Goal: Task Accomplishment & Management: Manage account settings

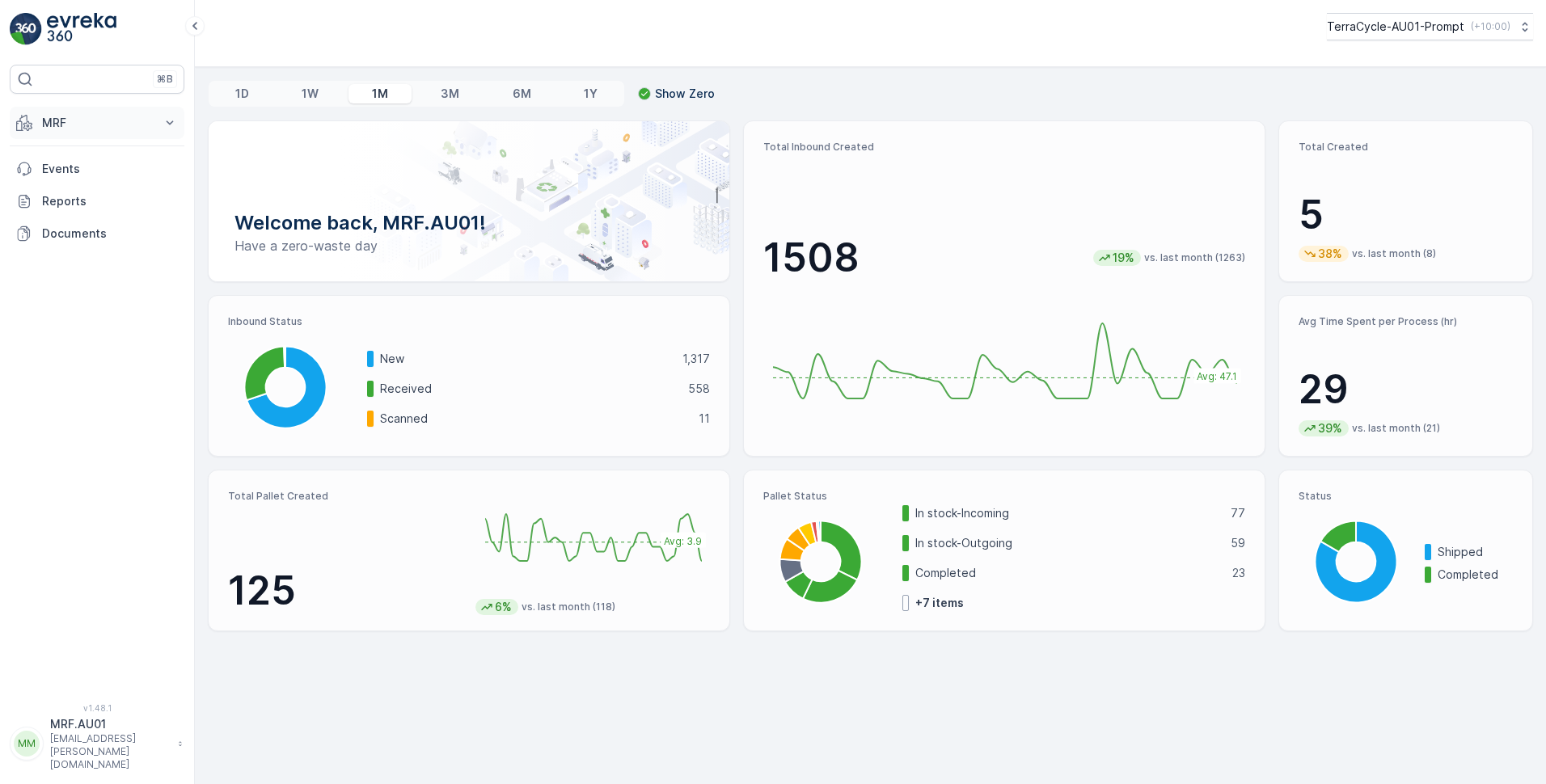
click at [176, 123] on icon at bounding box center [169, 123] width 16 height 16
click at [73, 194] on link "Pallet" at bounding box center [109, 195] width 150 height 22
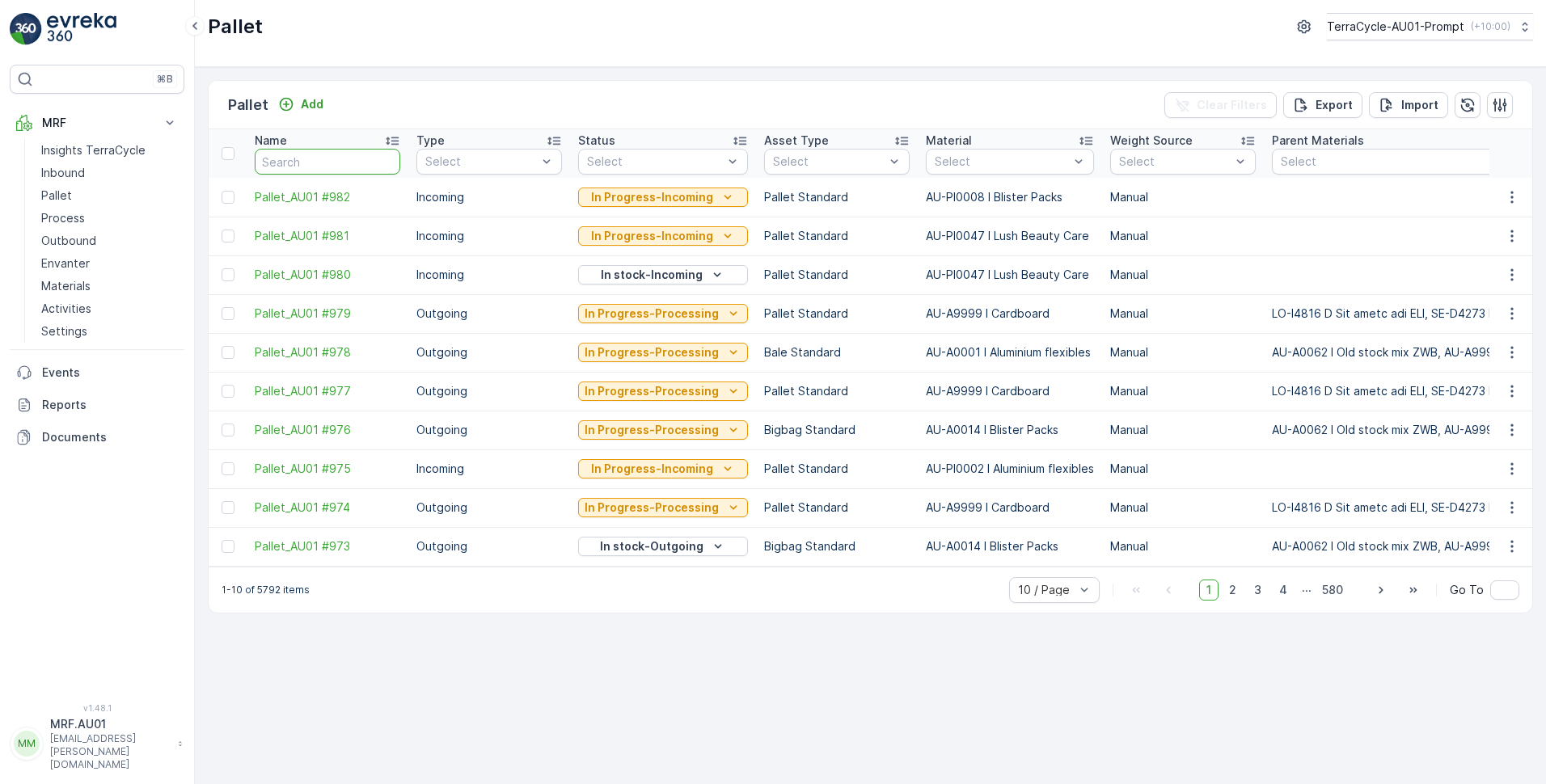
click at [306, 168] on input "text" at bounding box center [327, 161] width 146 height 26
paste input "22311"
type input "22311"
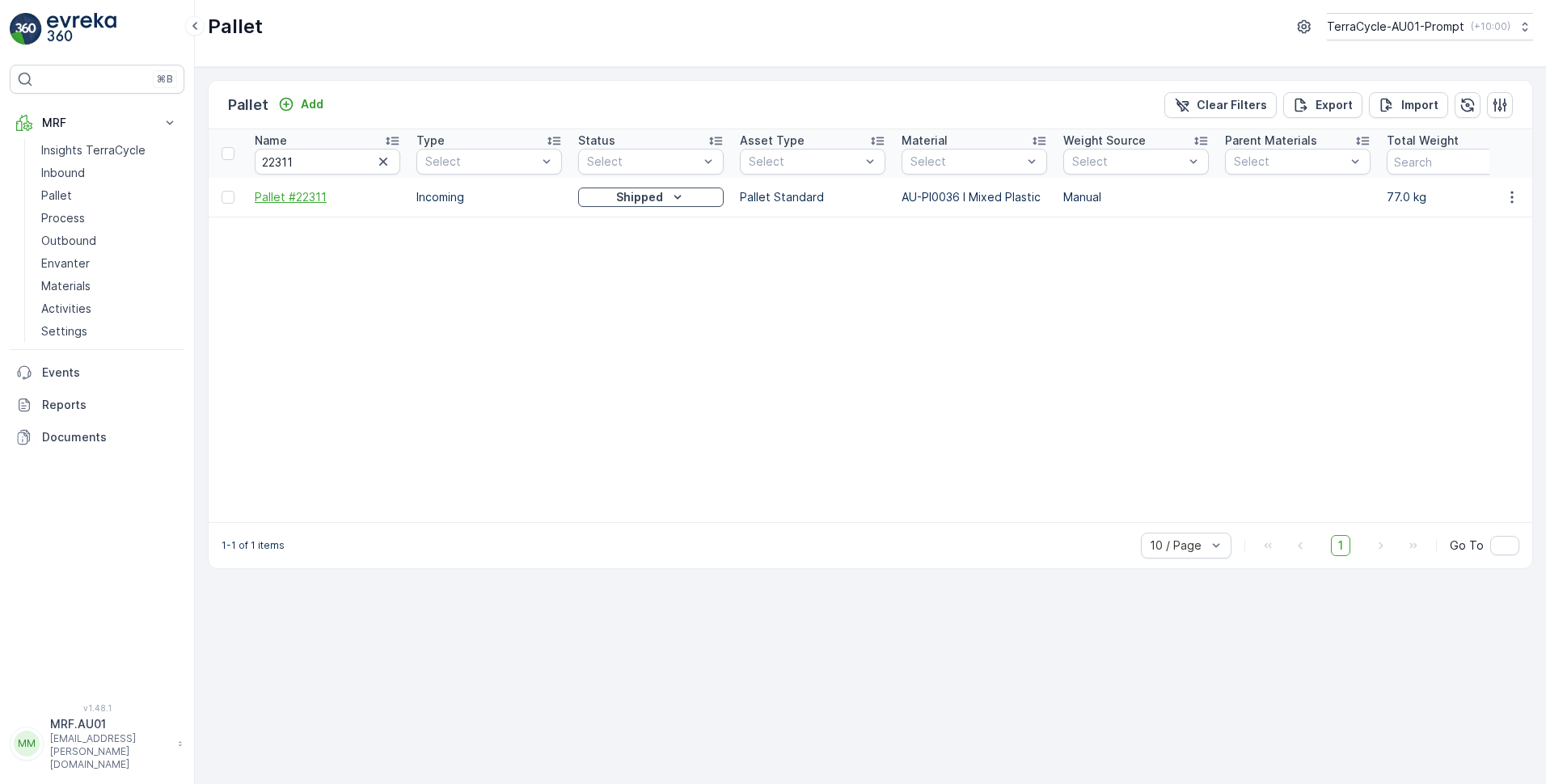
click at [294, 200] on span "Pallet #22311" at bounding box center [327, 197] width 146 height 16
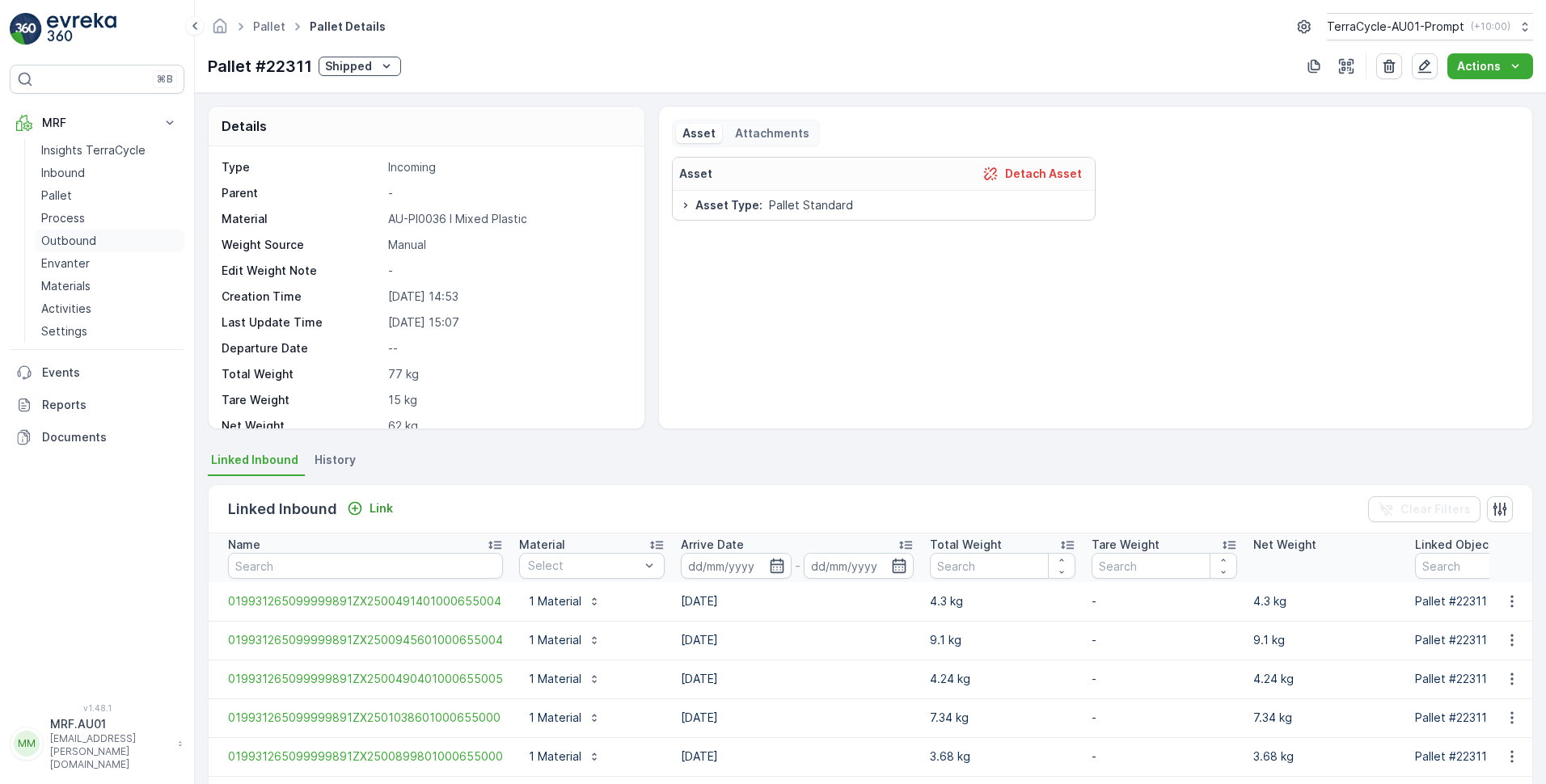
click at [75, 242] on p "Outbound" at bounding box center [69, 241] width 55 height 16
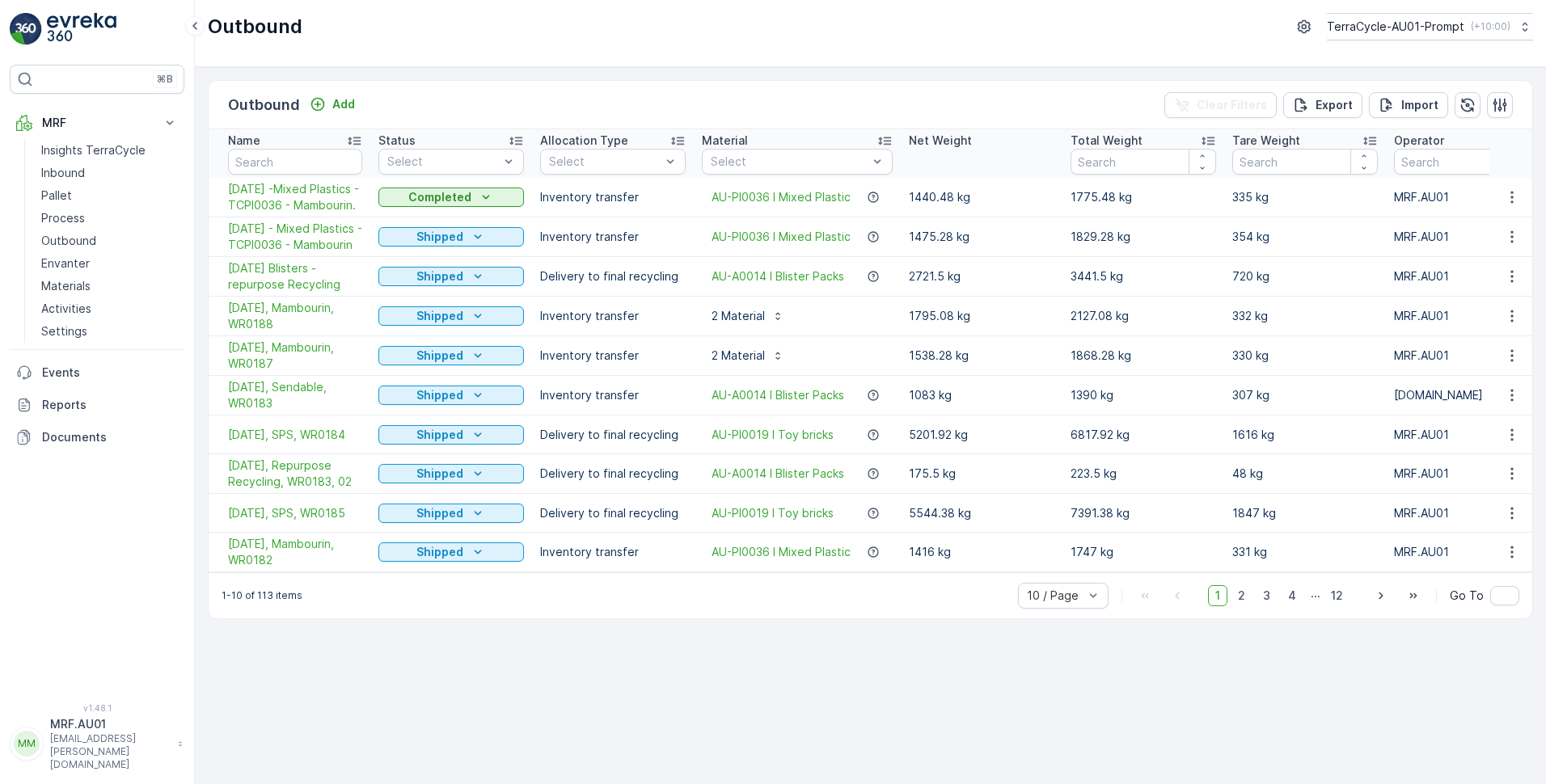
drag, startPoint x: 937, startPoint y: 616, endPoint x: 955, endPoint y: 618, distance: 18.1
click at [955, 618] on div "1-10 of 113 items 10 / Page 1 2 3 4 ... 12 Go To" at bounding box center [870, 595] width 1324 height 46
click at [277, 156] on input "text" at bounding box center [295, 161] width 134 height 26
paste input "22311"
type input "22311"
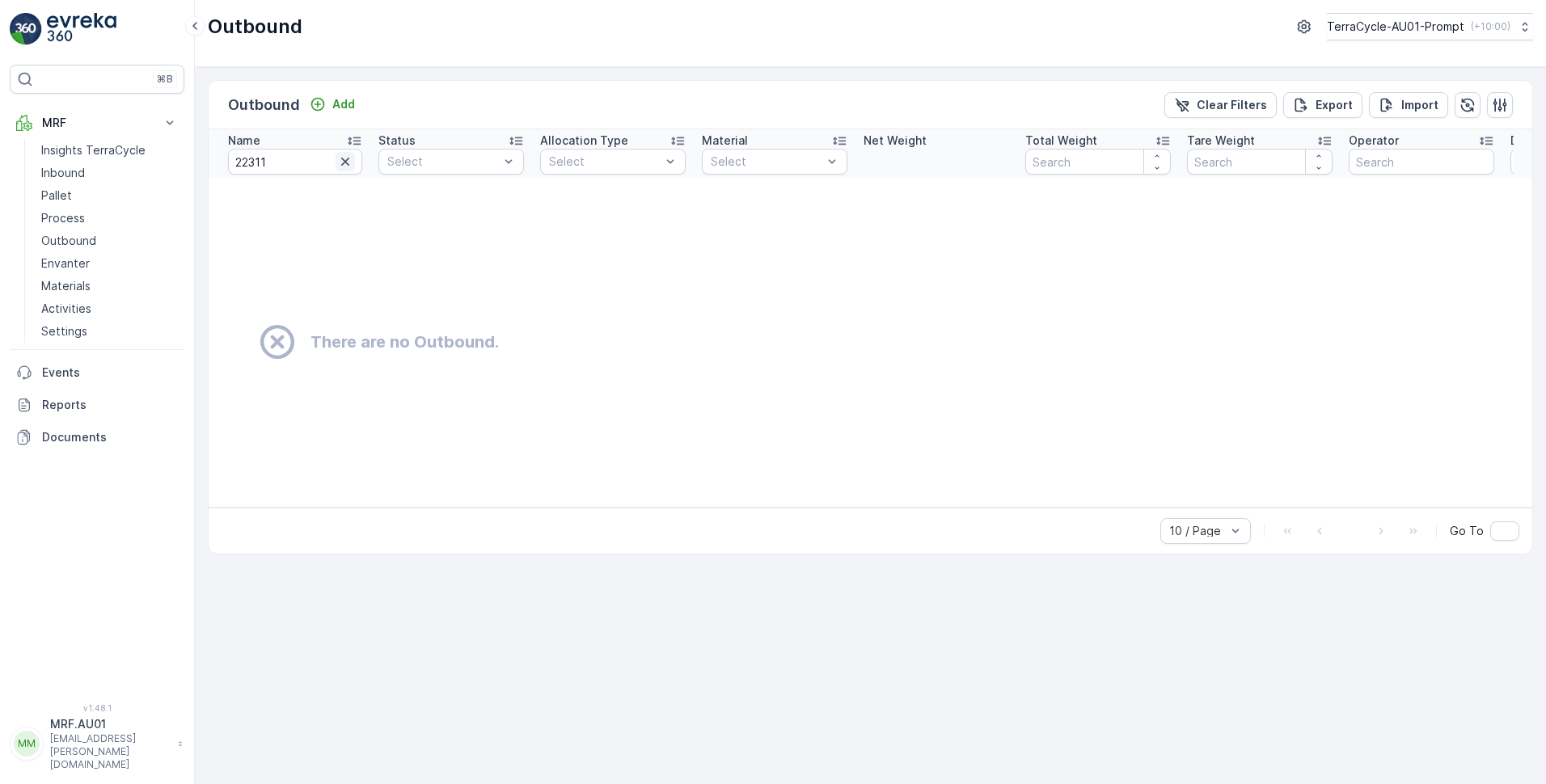
click at [345, 160] on icon "button" at bounding box center [345, 161] width 16 height 16
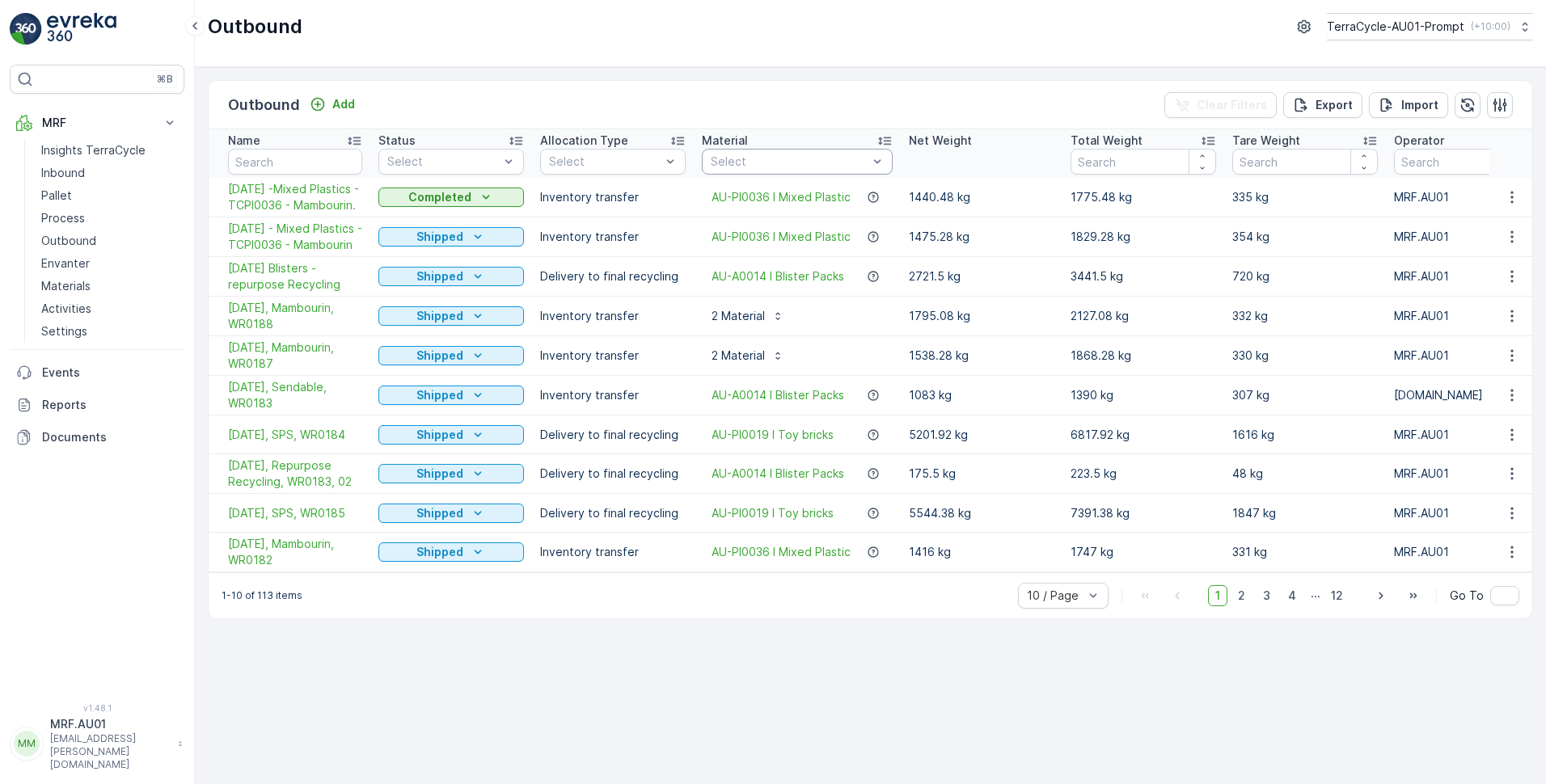
click at [776, 165] on div at bounding box center [790, 161] width 160 height 13
click at [293, 165] on input "text" at bounding box center [295, 161] width 134 height 26
type input "tcpi0036"
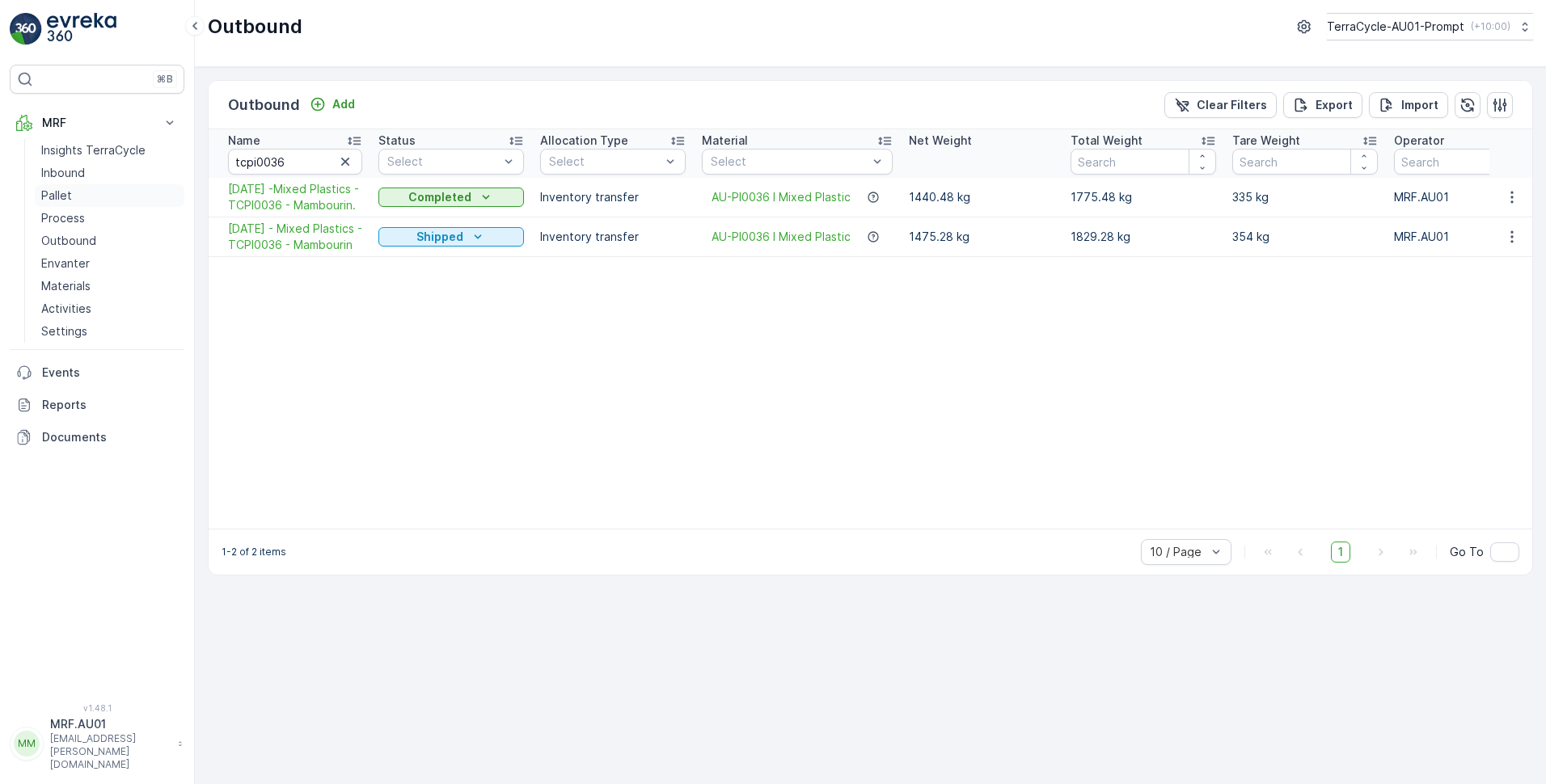
click at [73, 199] on link "Pallet" at bounding box center [109, 195] width 150 height 22
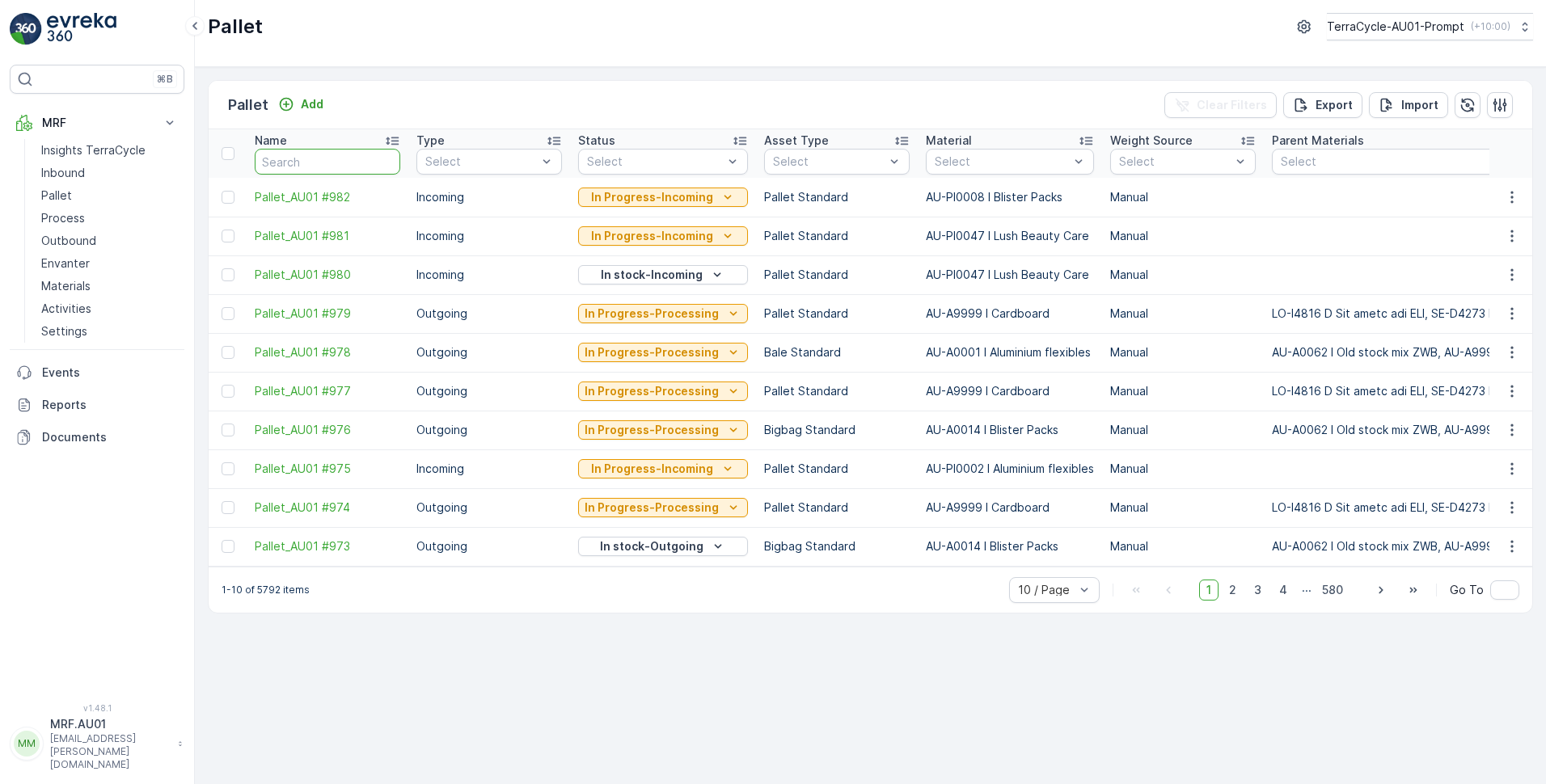
click at [300, 160] on input "text" at bounding box center [327, 161] width 146 height 26
paste input "22311"
type input "22311"
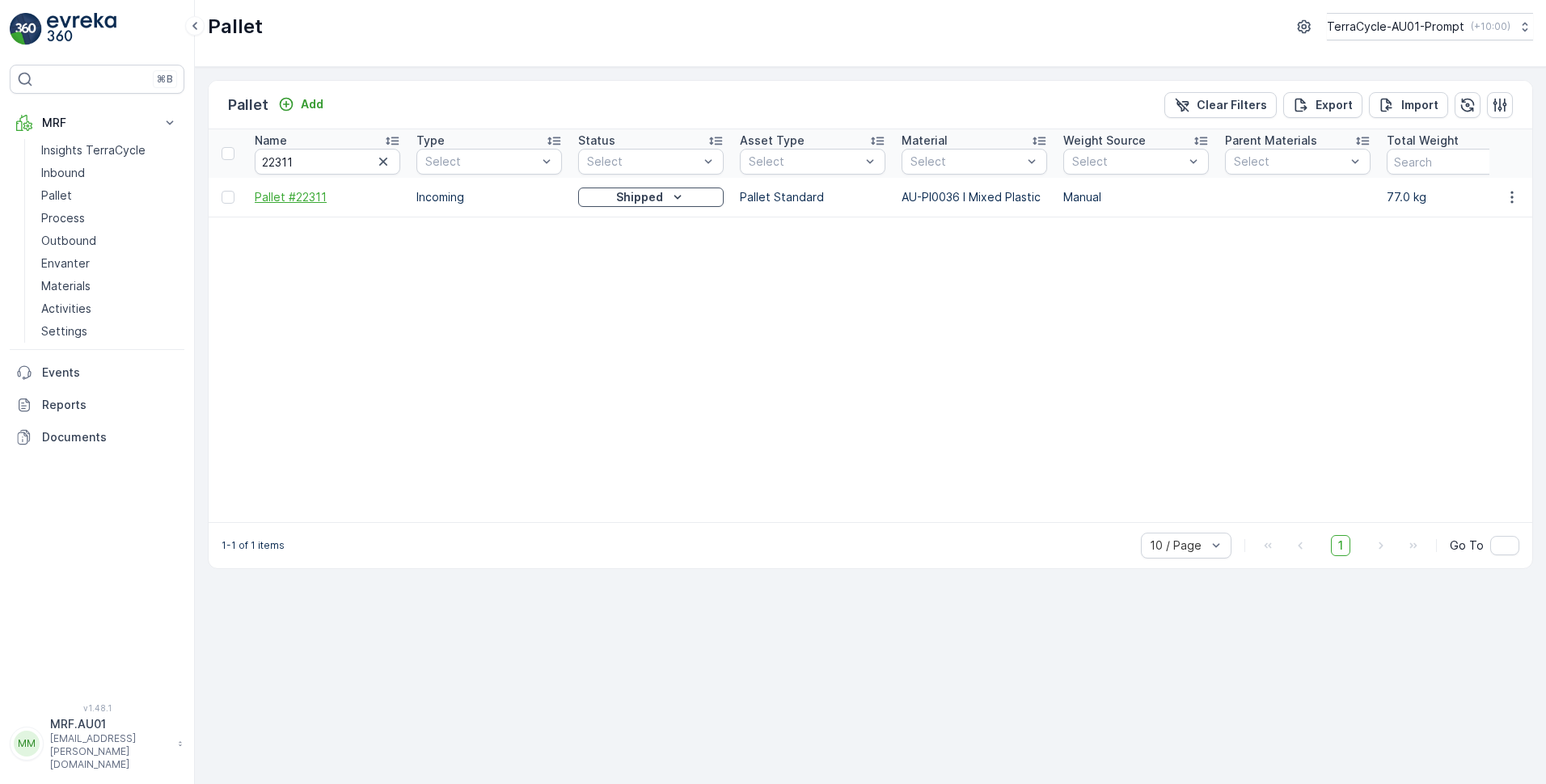
click at [302, 191] on span "Pallet #22311" at bounding box center [327, 197] width 146 height 16
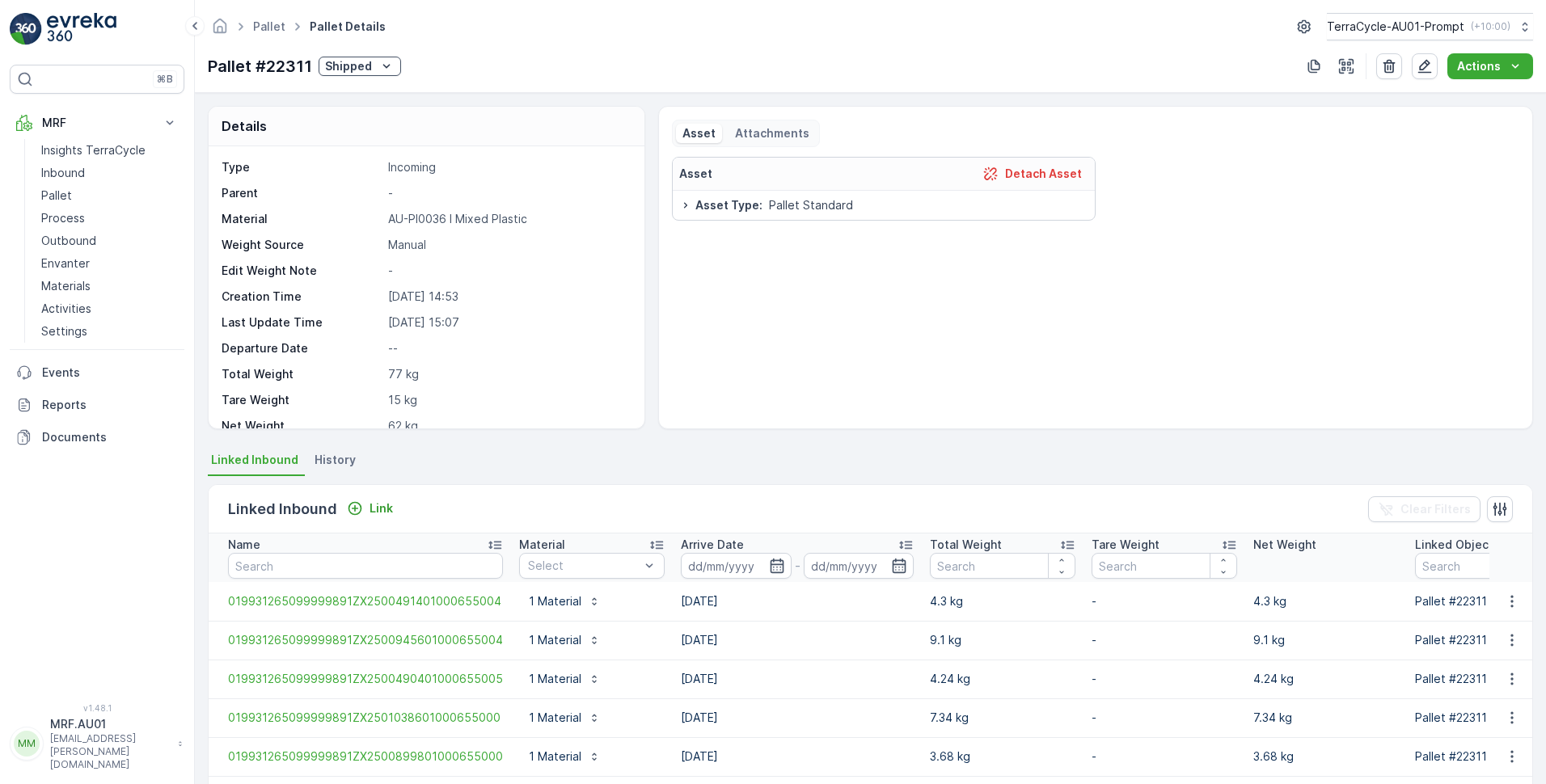
click at [684, 205] on icon at bounding box center [685, 205] width 13 height 13
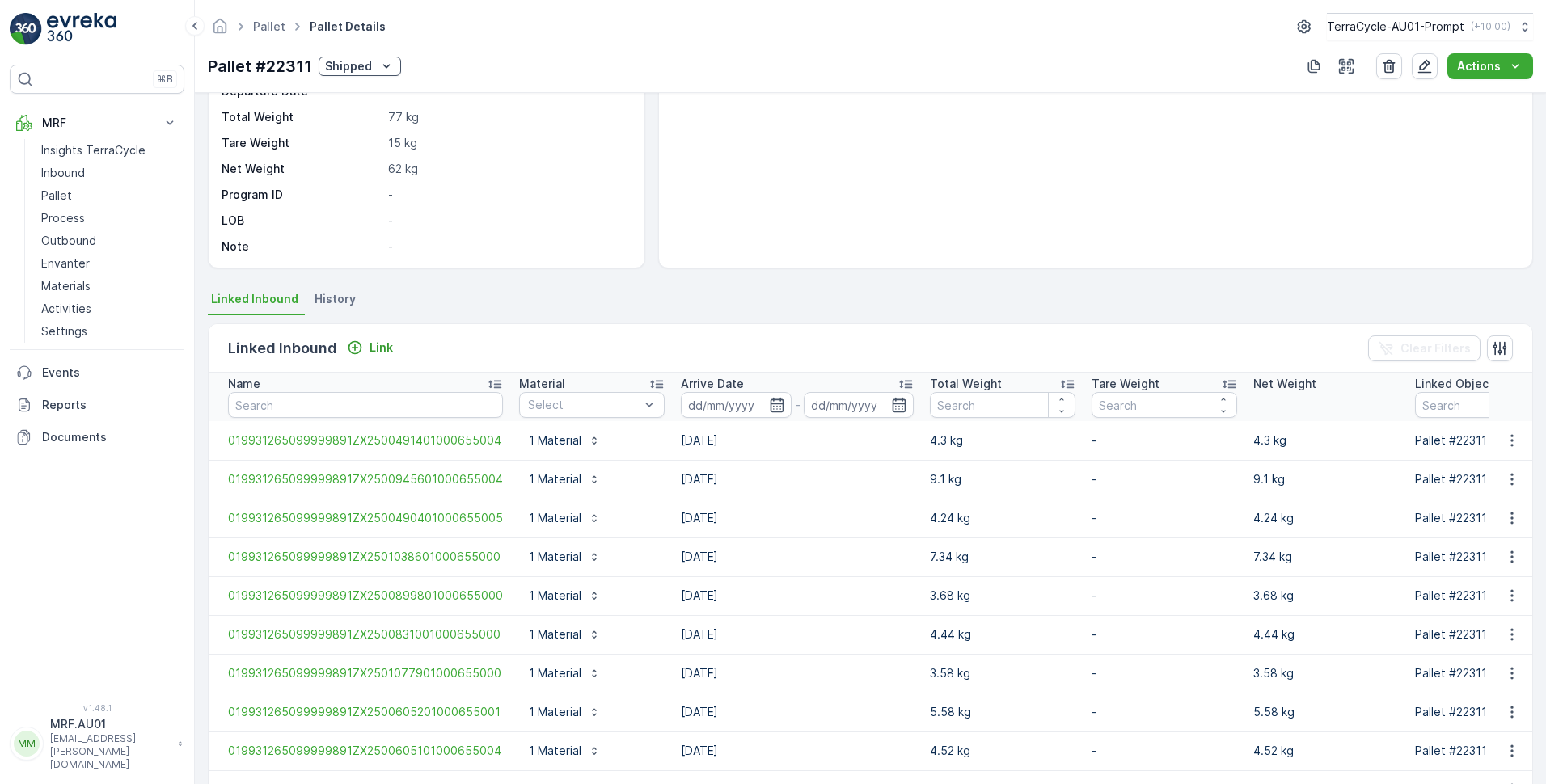
scroll to position [161, 0]
click at [342, 293] on span "History" at bounding box center [335, 298] width 42 height 16
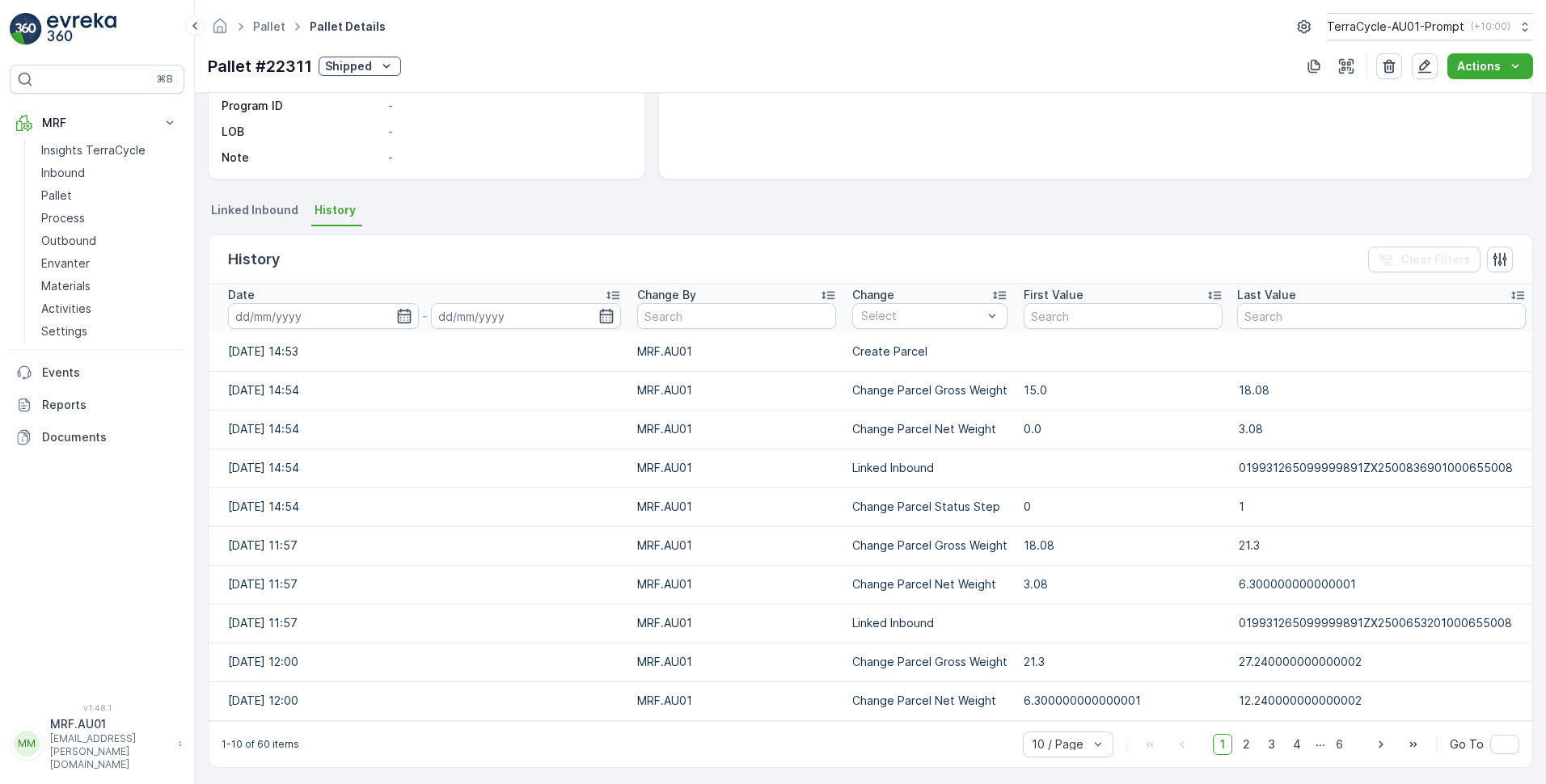
scroll to position [254, 0]
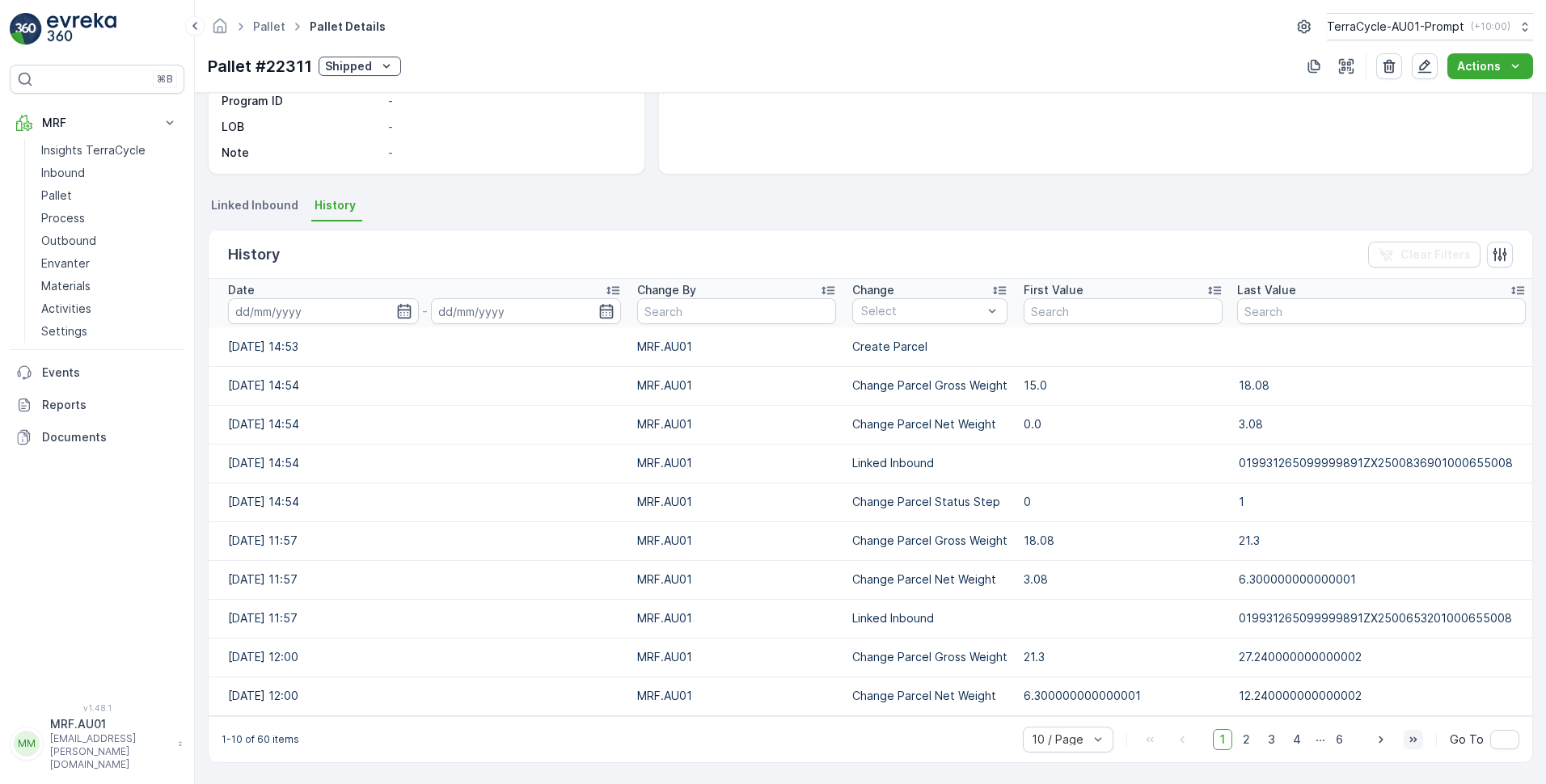
click at [1416, 739] on icon "button" at bounding box center [1414, 740] width 16 height 16
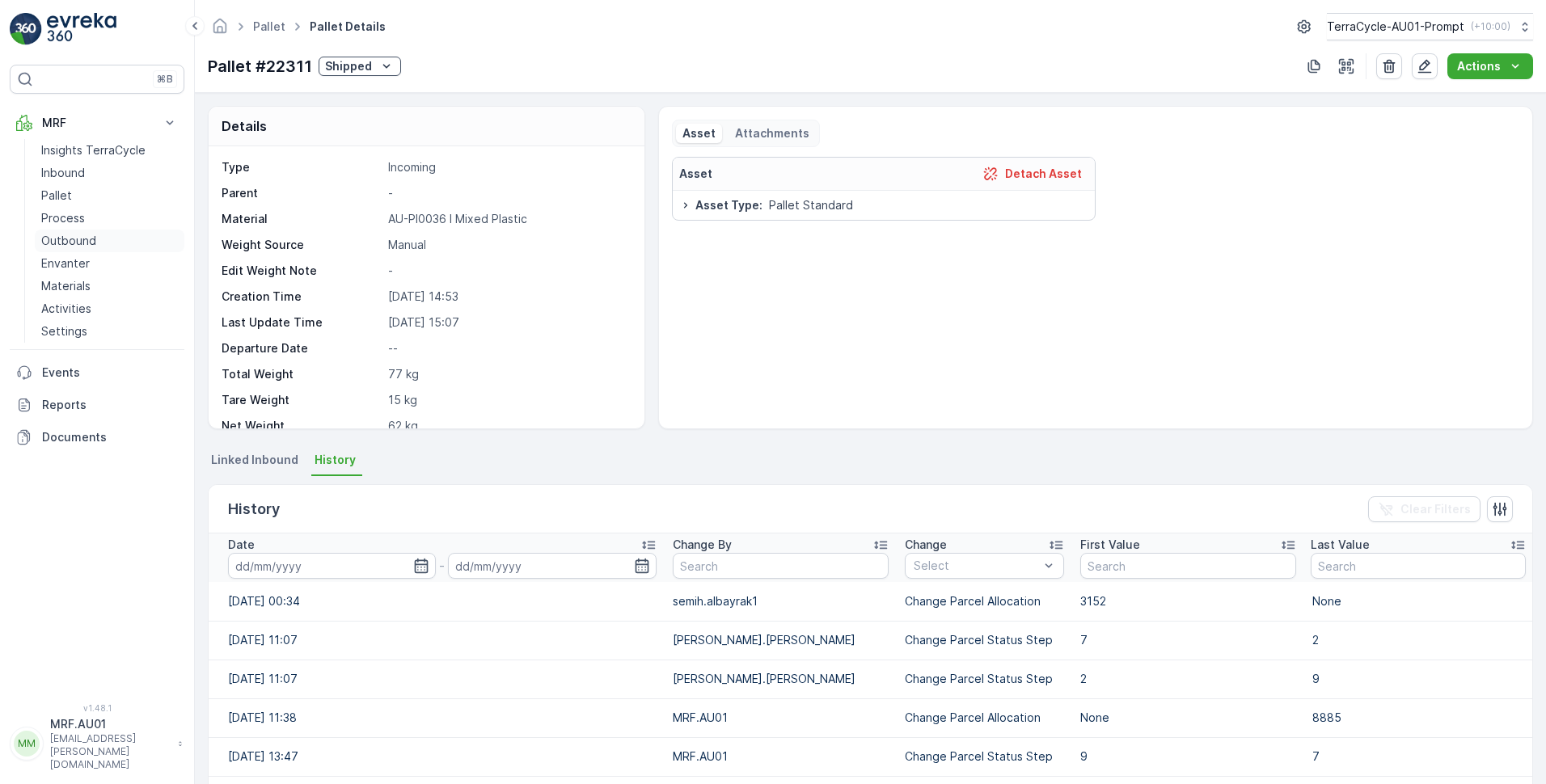
click at [86, 238] on p "Outbound" at bounding box center [69, 241] width 55 height 16
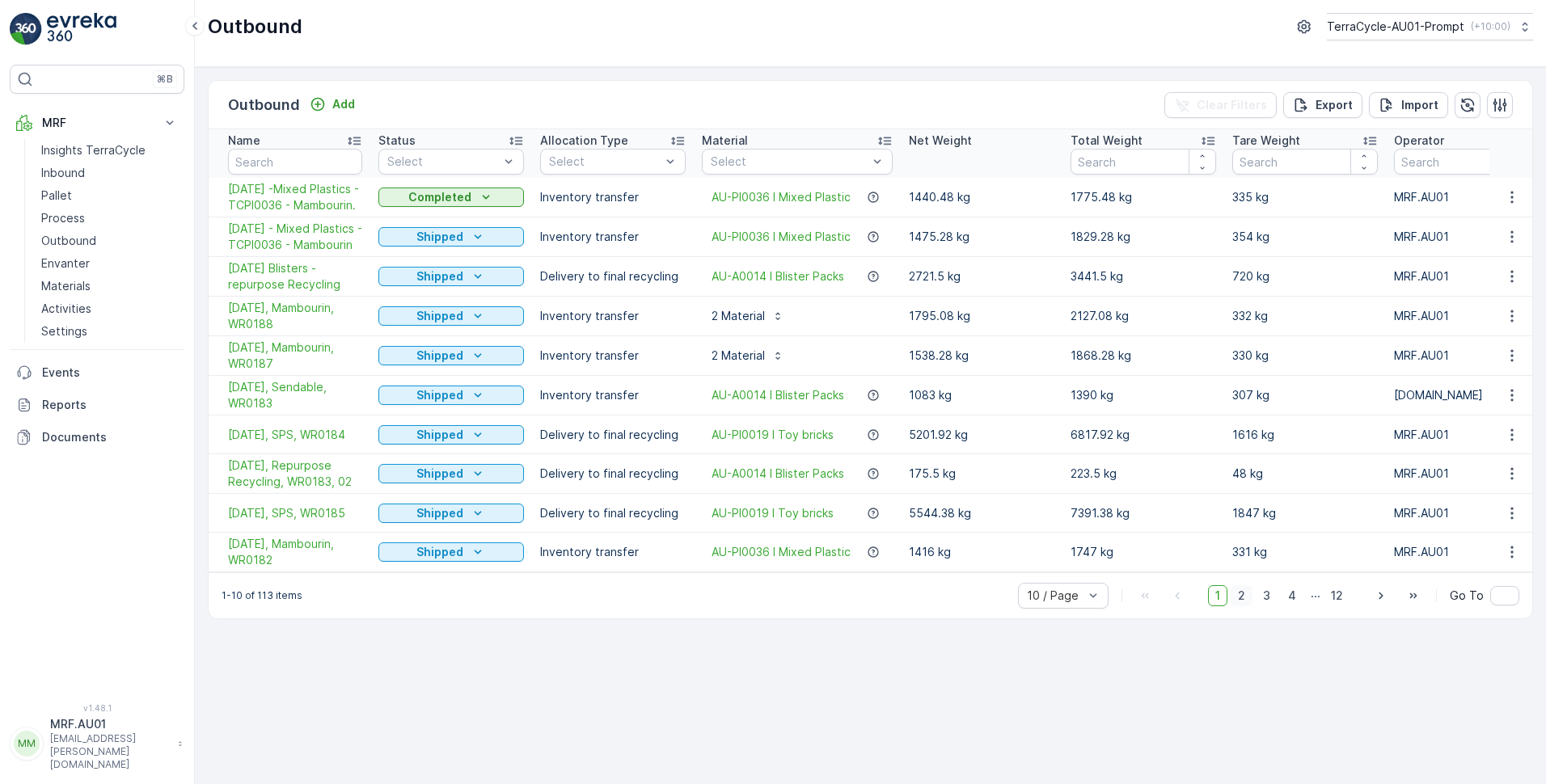
click at [1248, 606] on span "2" at bounding box center [1241, 596] width 22 height 21
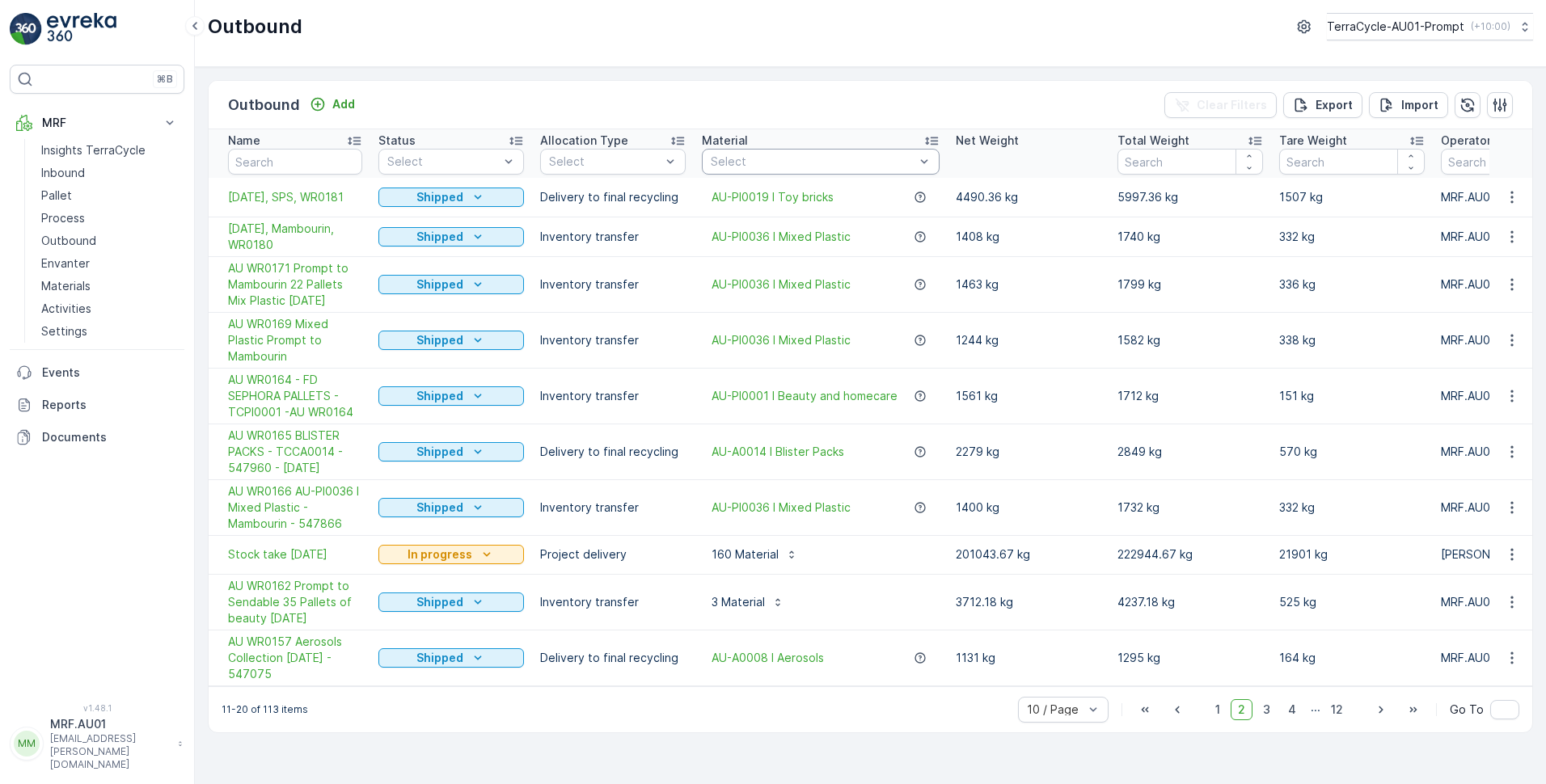
click at [754, 160] on div at bounding box center [813, 161] width 207 height 13
type input "tcpi0036"
drag, startPoint x: 772, startPoint y: 159, endPoint x: 698, endPoint y: 161, distance: 74.0
click at [710, 164] on div at bounding box center [813, 161] width 207 height 13
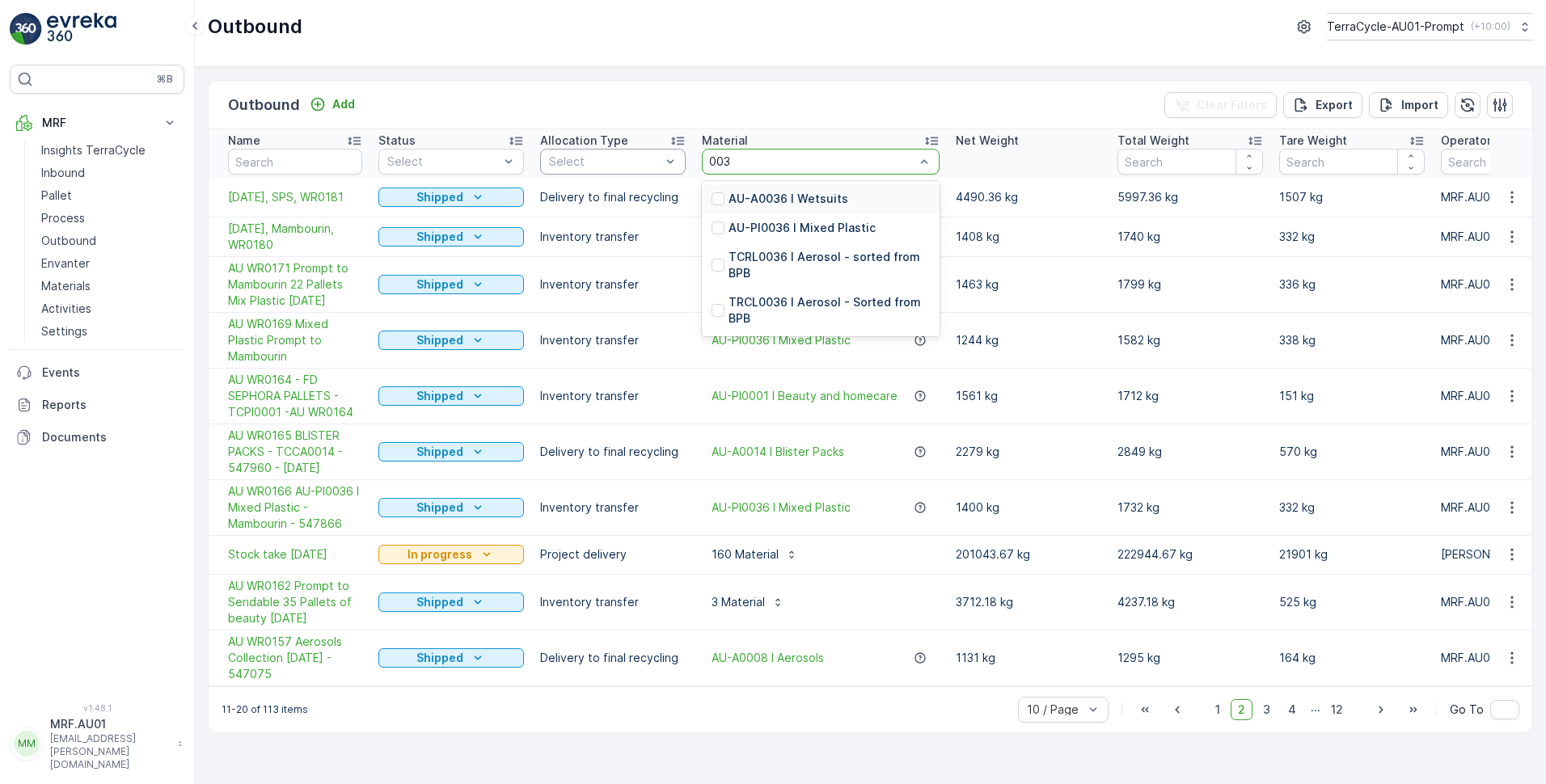
type input "0036"
click at [772, 230] on p "AU-PI0036 I Mixed Plastic" at bounding box center [802, 228] width 147 height 16
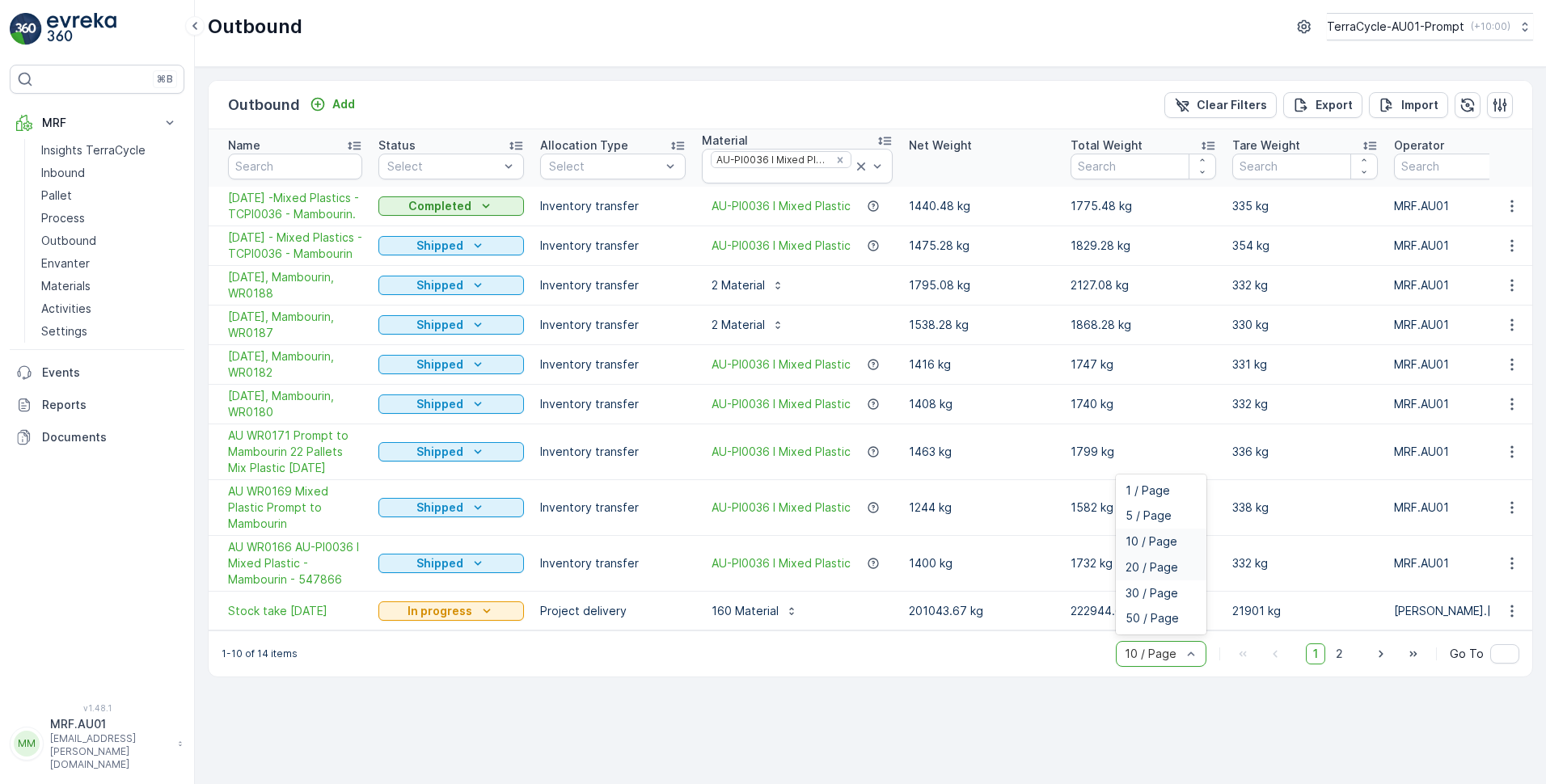
click at [1168, 574] on span "20 / Page" at bounding box center [1152, 566] width 52 height 13
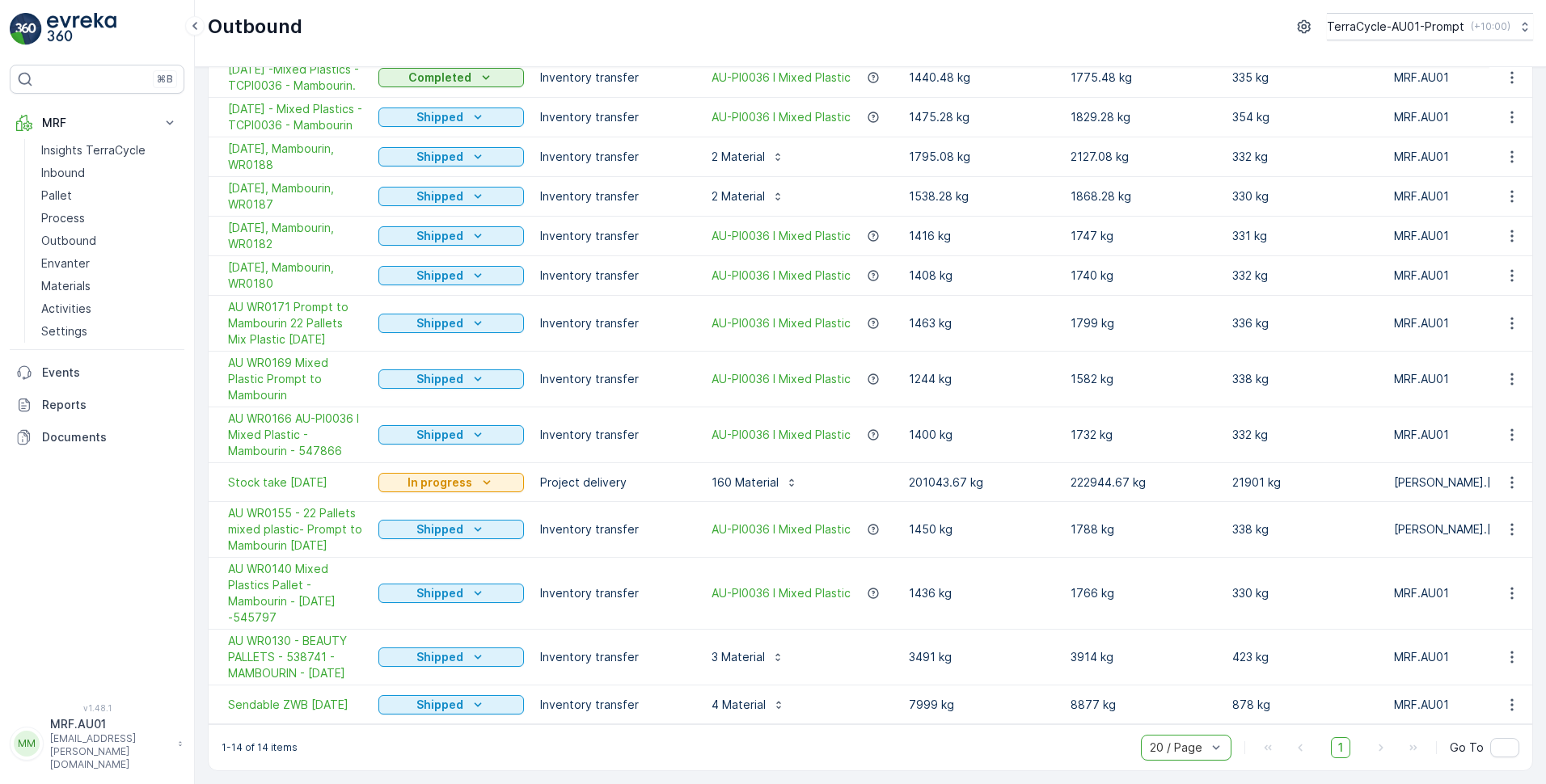
scroll to position [186, 0]
click at [261, 411] on span "AU WR0166 AU-PI0036 I Mixed Plastic - Mambourin - 547866" at bounding box center [295, 435] width 134 height 48
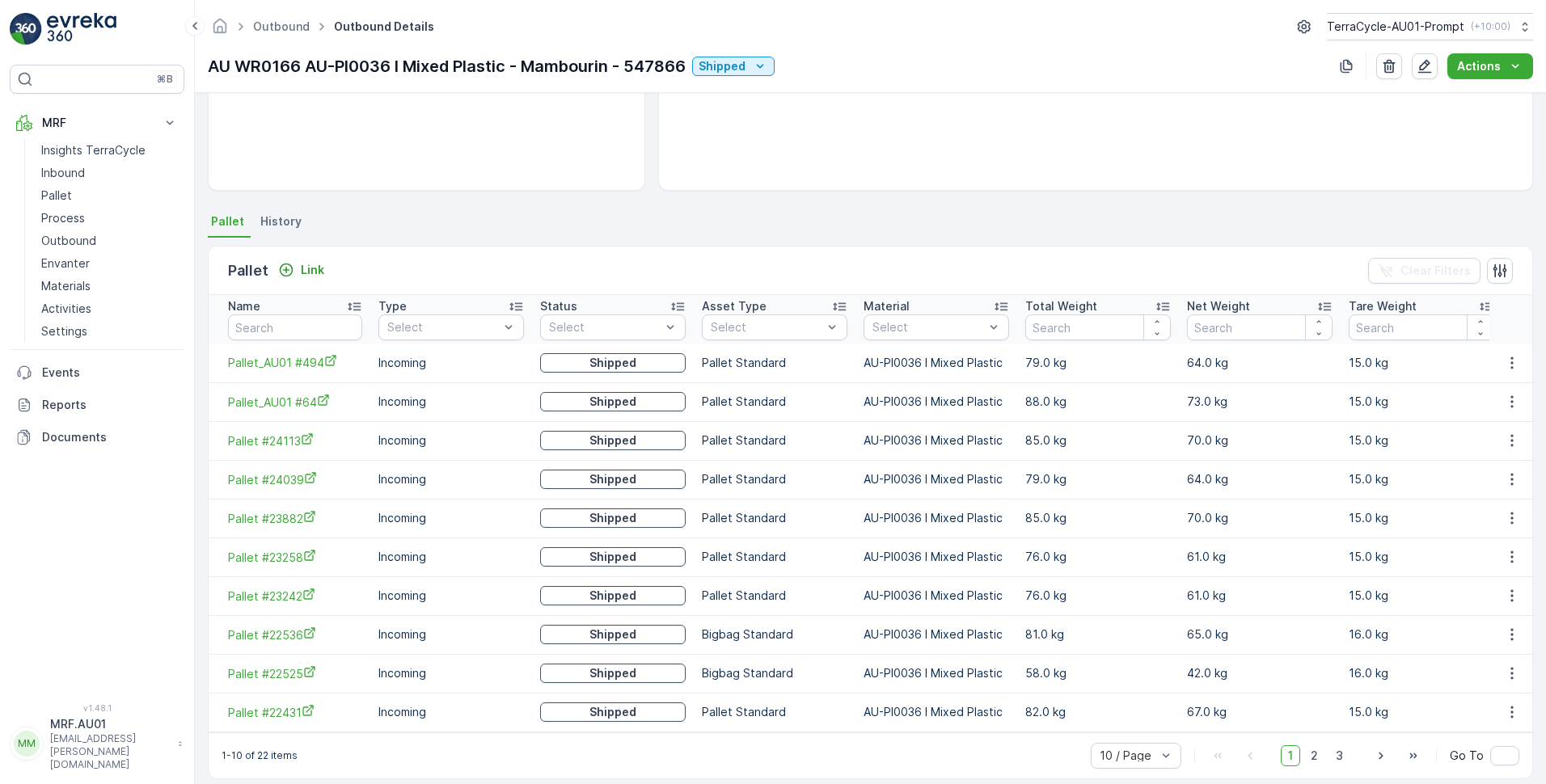
scroll to position [263, 0]
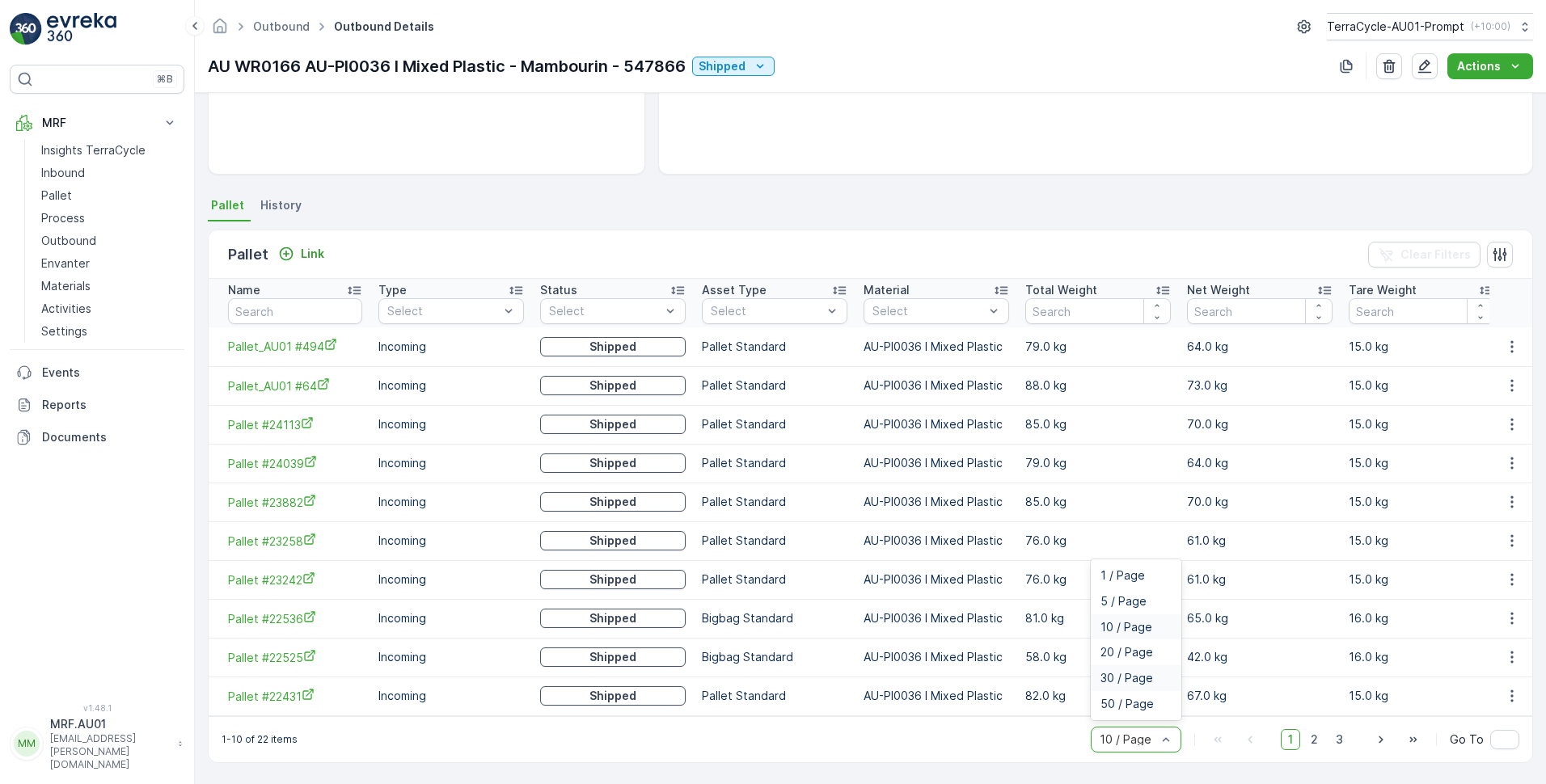
click at [1134, 684] on div "30 / Page" at bounding box center [1136, 678] width 91 height 26
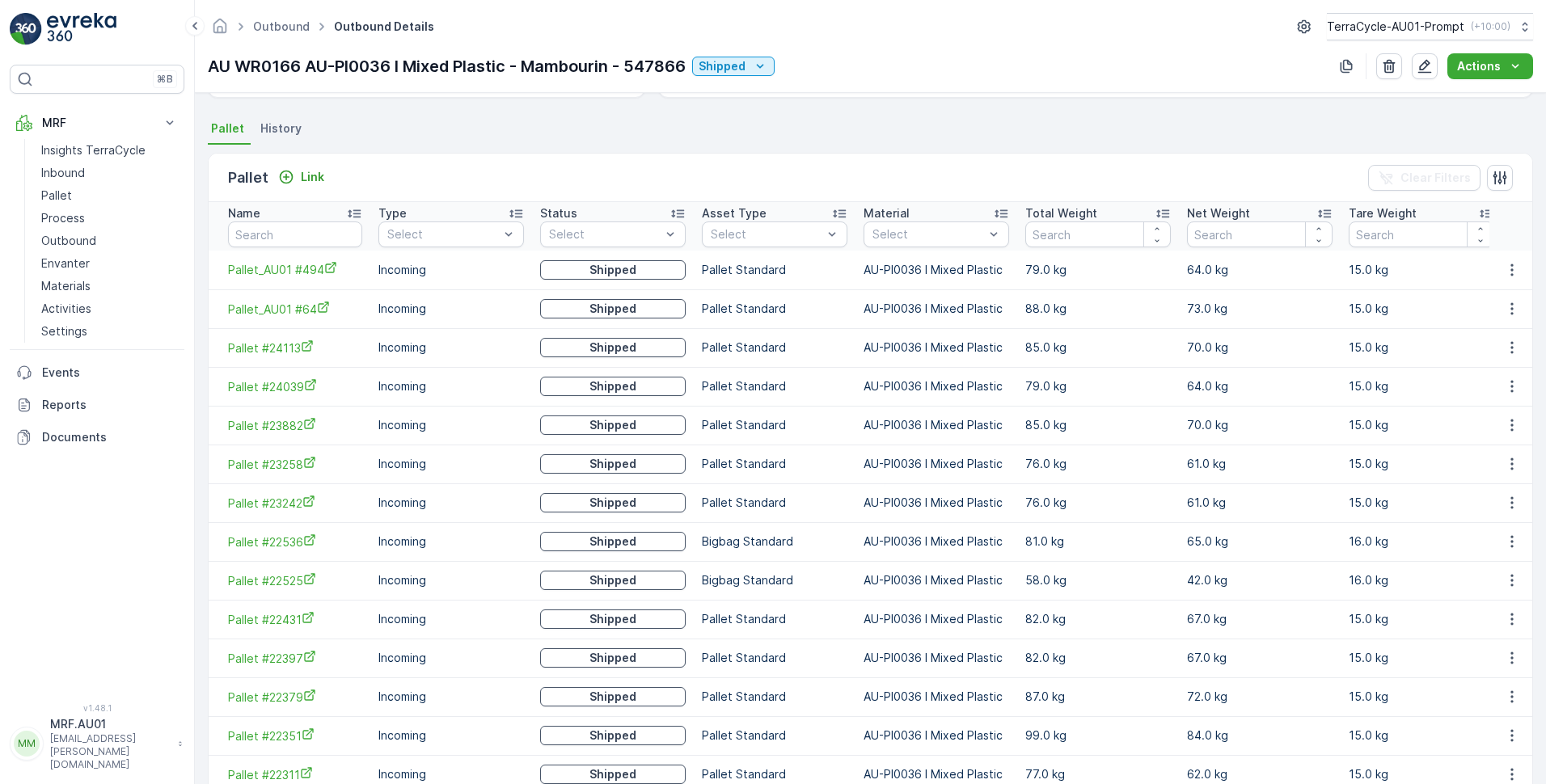
scroll to position [331, 0]
click at [354, 212] on icon at bounding box center [354, 214] width 16 height 16
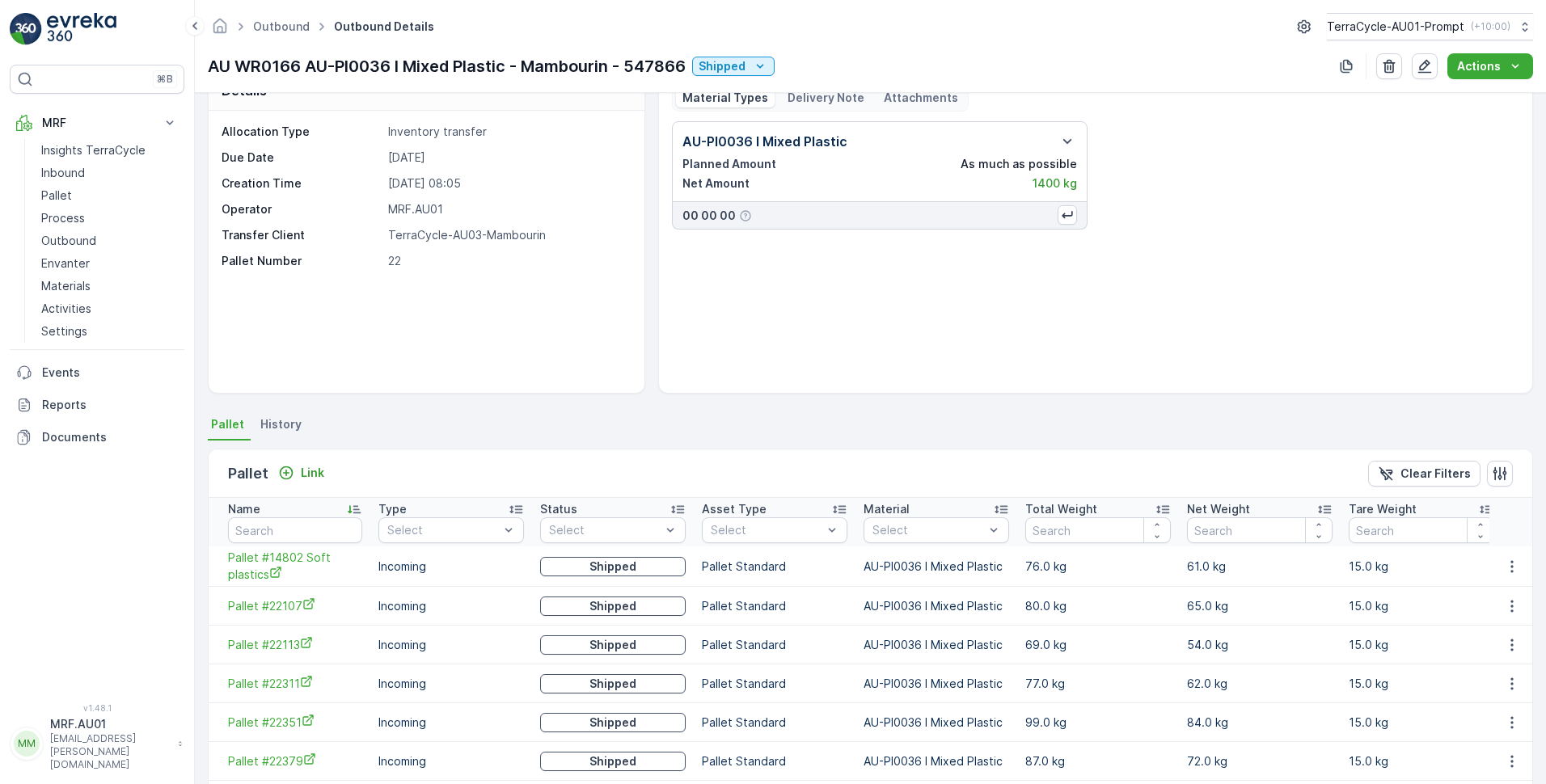
scroll to position [7, 0]
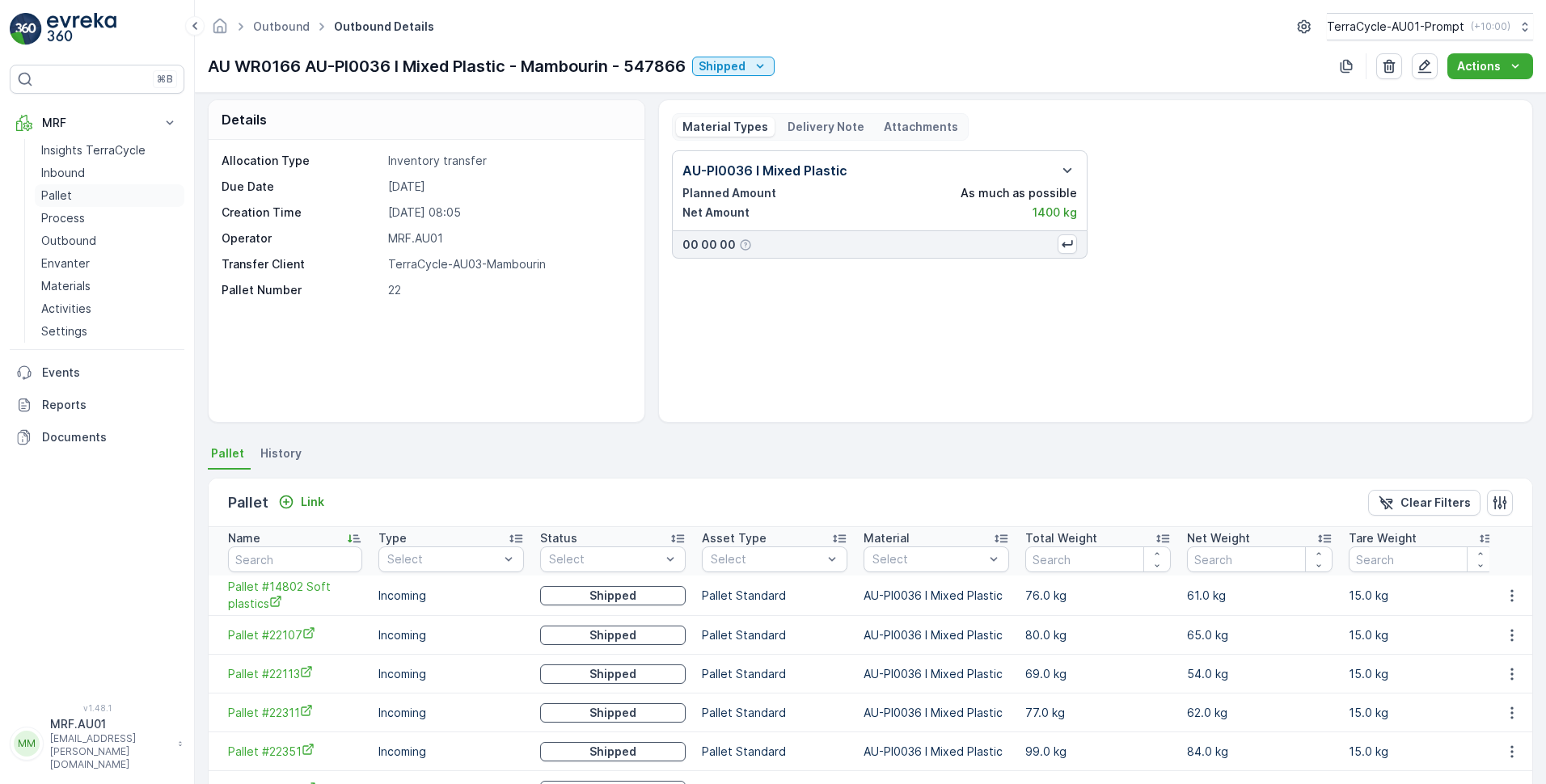
drag, startPoint x: 75, startPoint y: 172, endPoint x: 92, endPoint y: 195, distance: 28.6
click at [75, 173] on p "Inbound" at bounding box center [63, 173] width 44 height 16
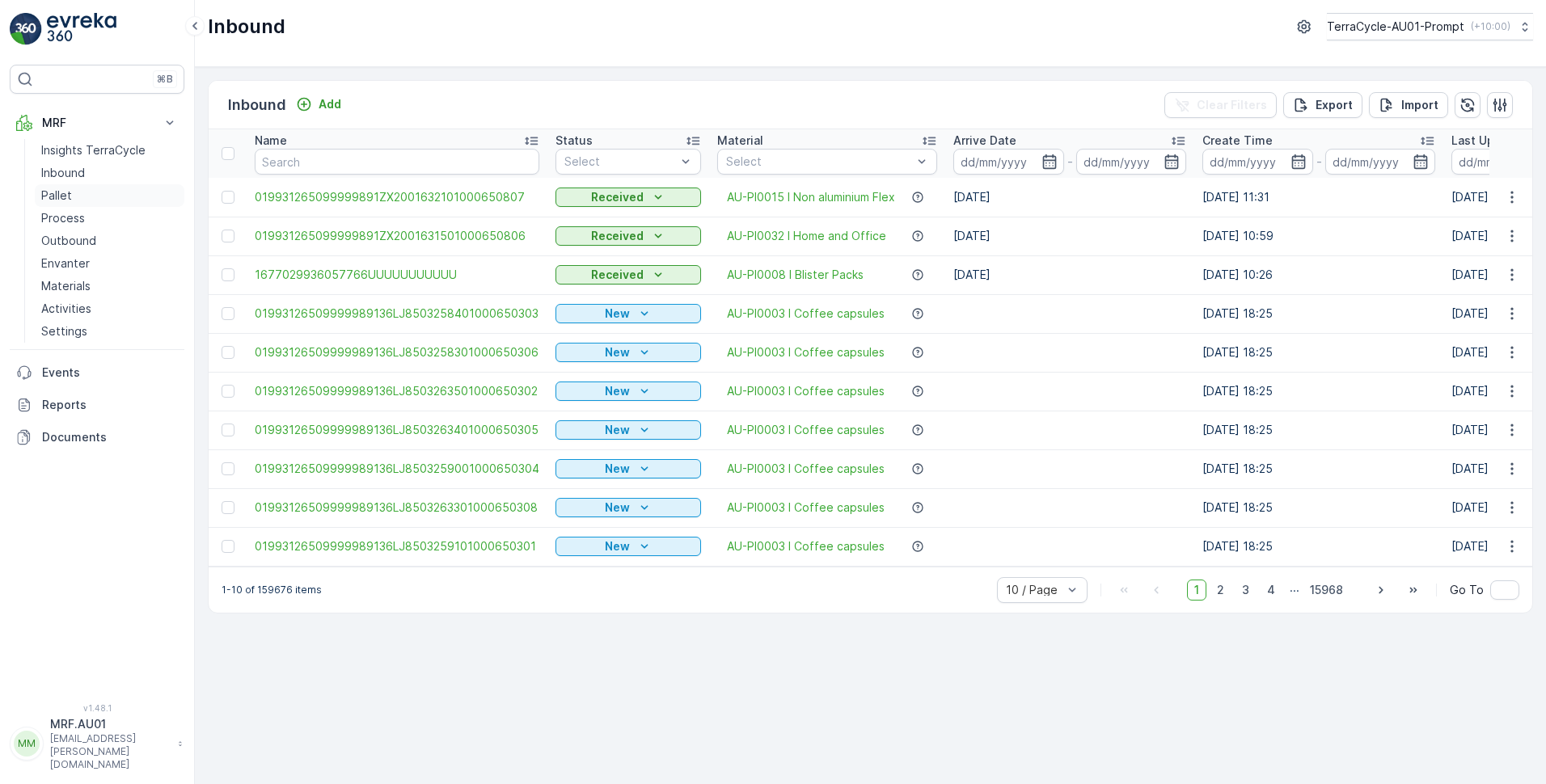
click at [69, 195] on p "Pallet" at bounding box center [57, 195] width 31 height 16
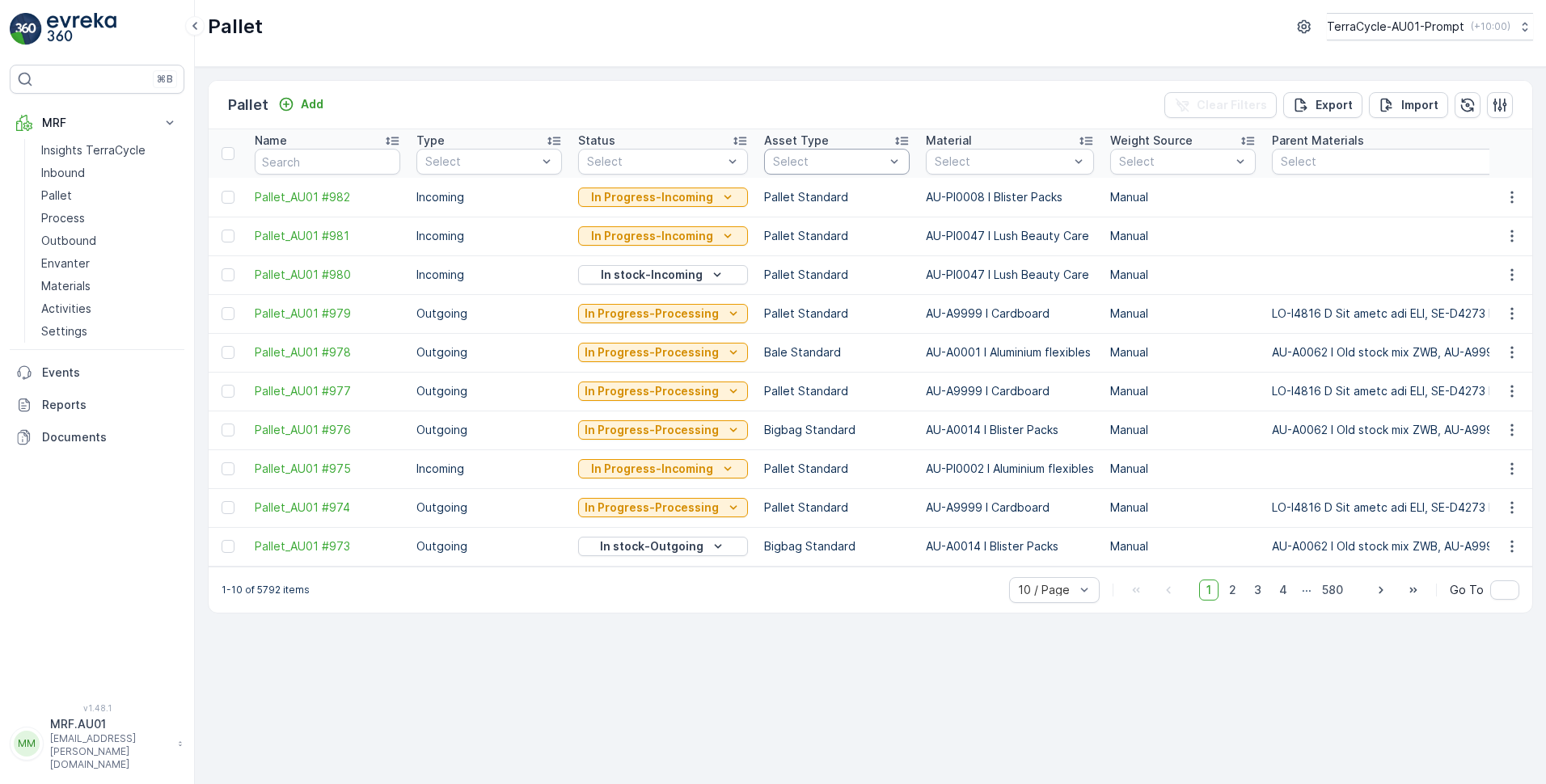
drag, startPoint x: 813, startPoint y: 186, endPoint x: 825, endPoint y: 163, distance: 25.9
click at [810, 171] on div "Select" at bounding box center [836, 161] width 146 height 26
click at [997, 153] on div "Select" at bounding box center [1010, 161] width 168 height 26
click at [773, 165] on div at bounding box center [829, 161] width 115 height 13
click at [946, 159] on div at bounding box center [1002, 161] width 137 height 13
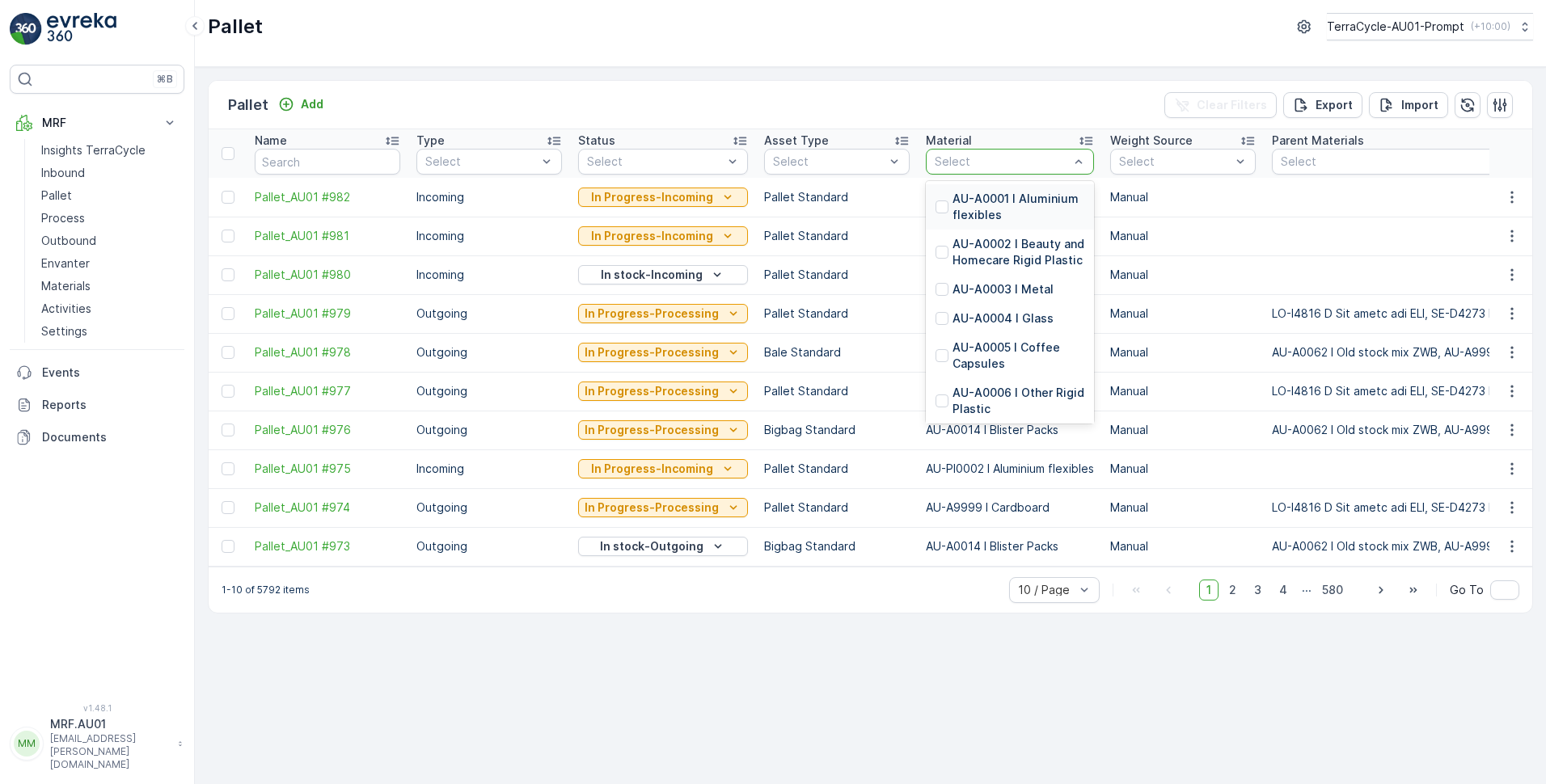
click at [957, 167] on div at bounding box center [1002, 161] width 137 height 13
click at [952, 164] on div at bounding box center [1002, 161] width 137 height 13
type input "0036"
click at [1002, 227] on p "AU-PI0036 I Mixed Plastic" at bounding box center [1018, 236] width 131 height 32
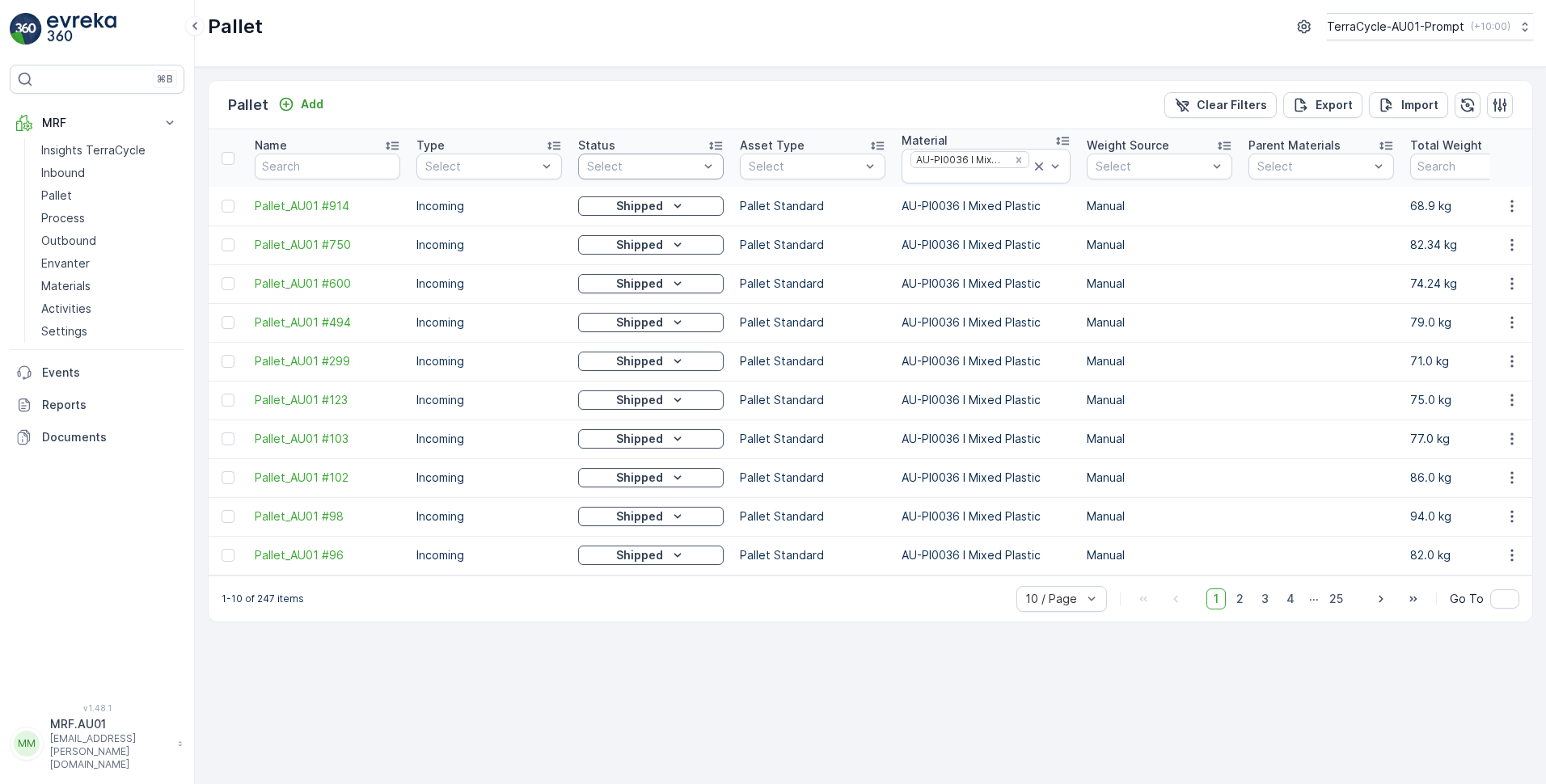
click at [709, 157] on div at bounding box center [708, 166] width 16 height 24
click at [598, 235] on div at bounding box center [594, 241] width 13 height 13
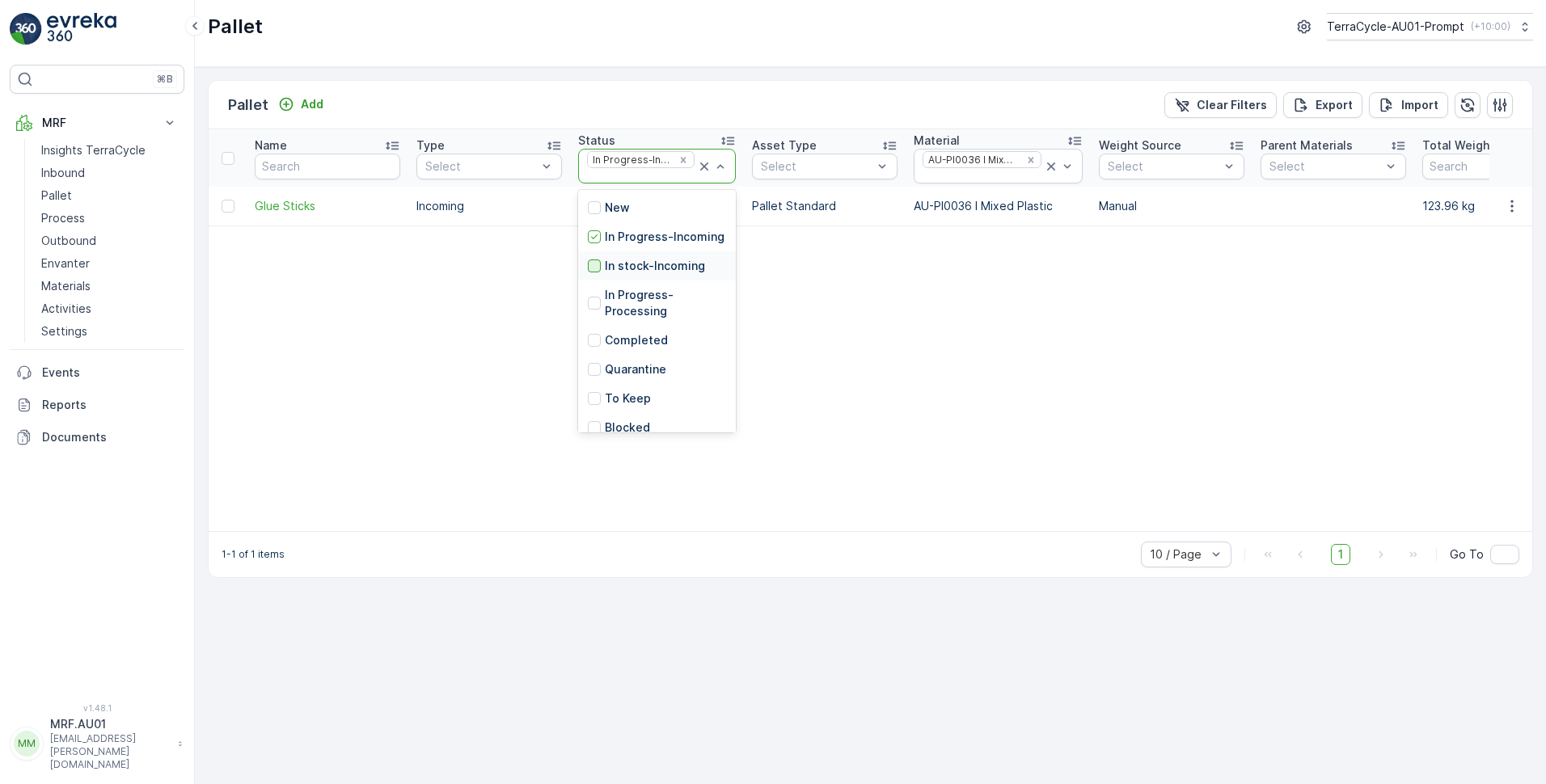
click at [593, 273] on div at bounding box center [594, 265] width 13 height 13
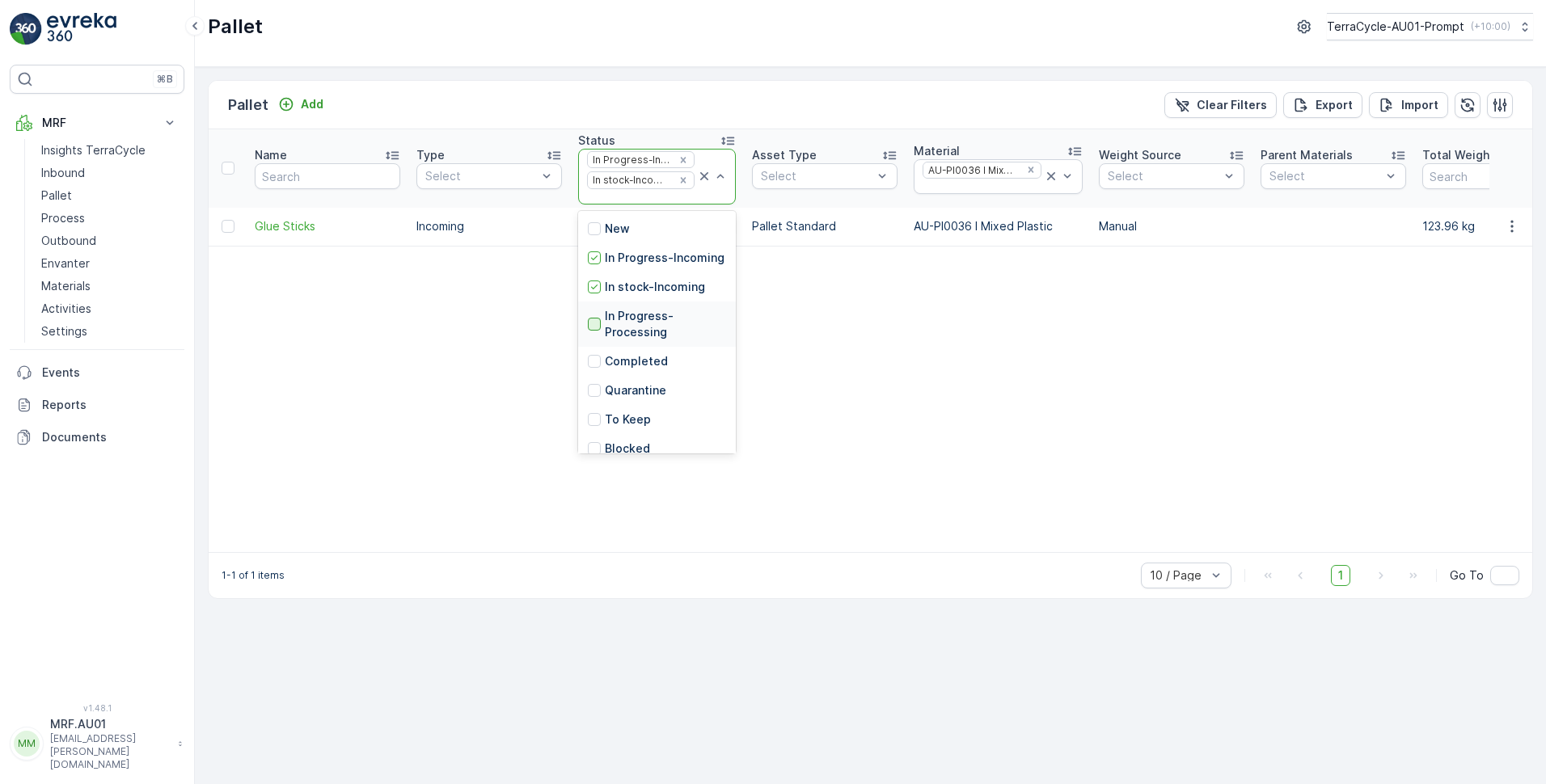
click at [594, 331] on div at bounding box center [594, 324] width 13 height 13
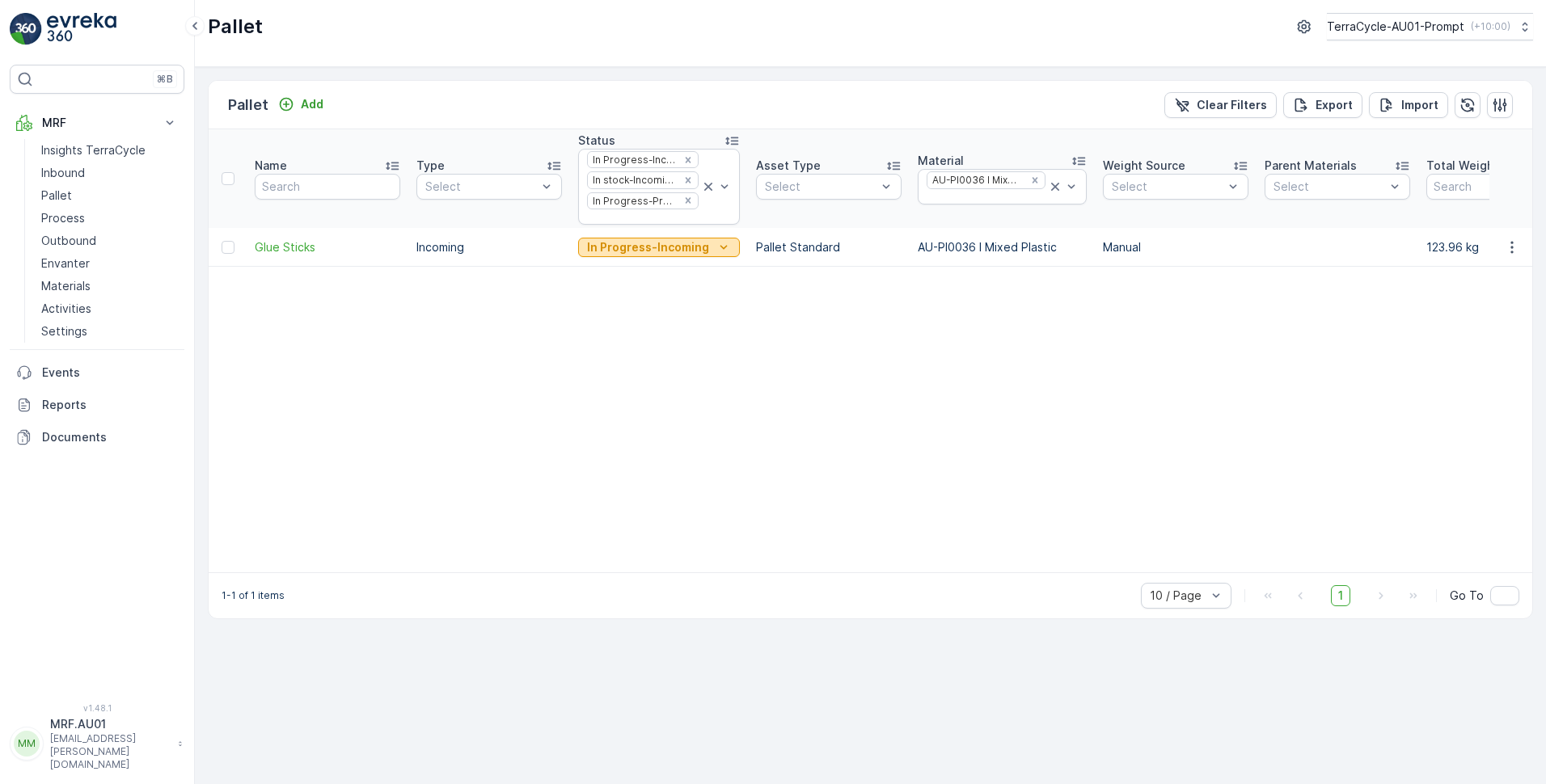
click at [719, 247] on icon "In Progress-Incoming" at bounding box center [723, 247] width 8 height 4
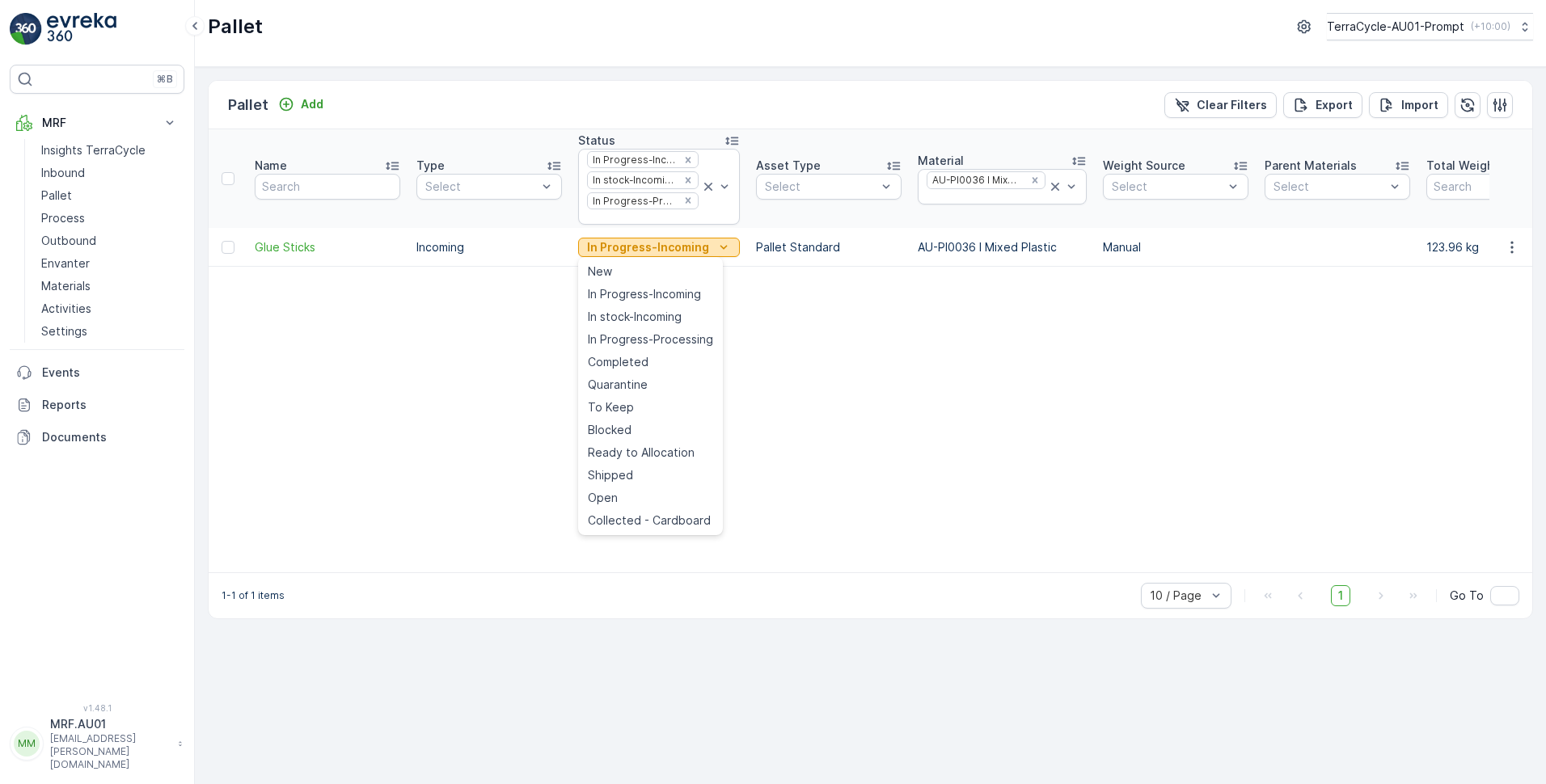
click at [719, 247] on icon "In Progress-Incoming" at bounding box center [723, 247] width 8 height 4
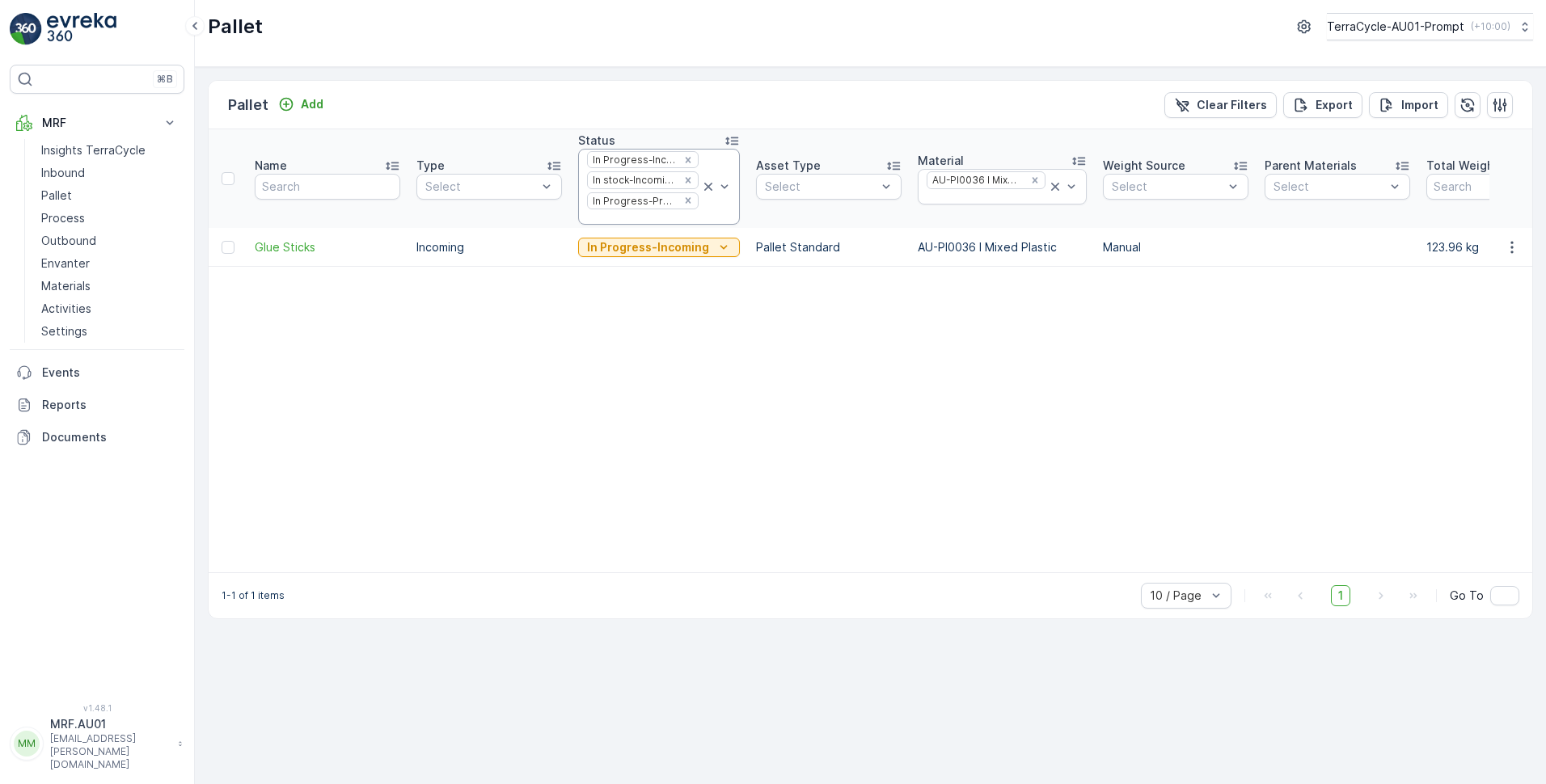
click at [700, 186] on icon at bounding box center [708, 187] width 16 height 16
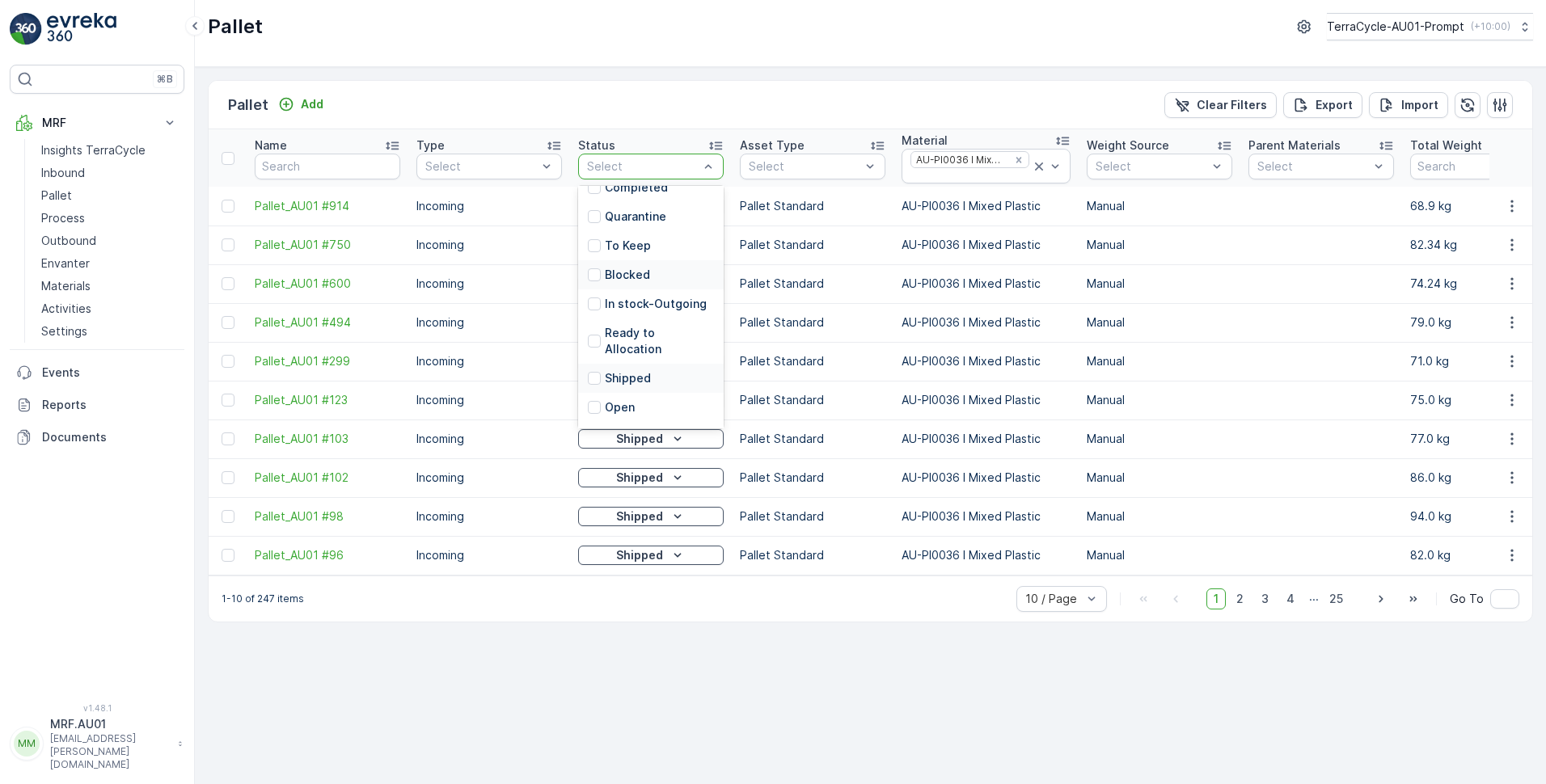
scroll to position [190, 0]
click at [587, 306] on div "Ready to Allocation" at bounding box center [651, 315] width 146 height 45
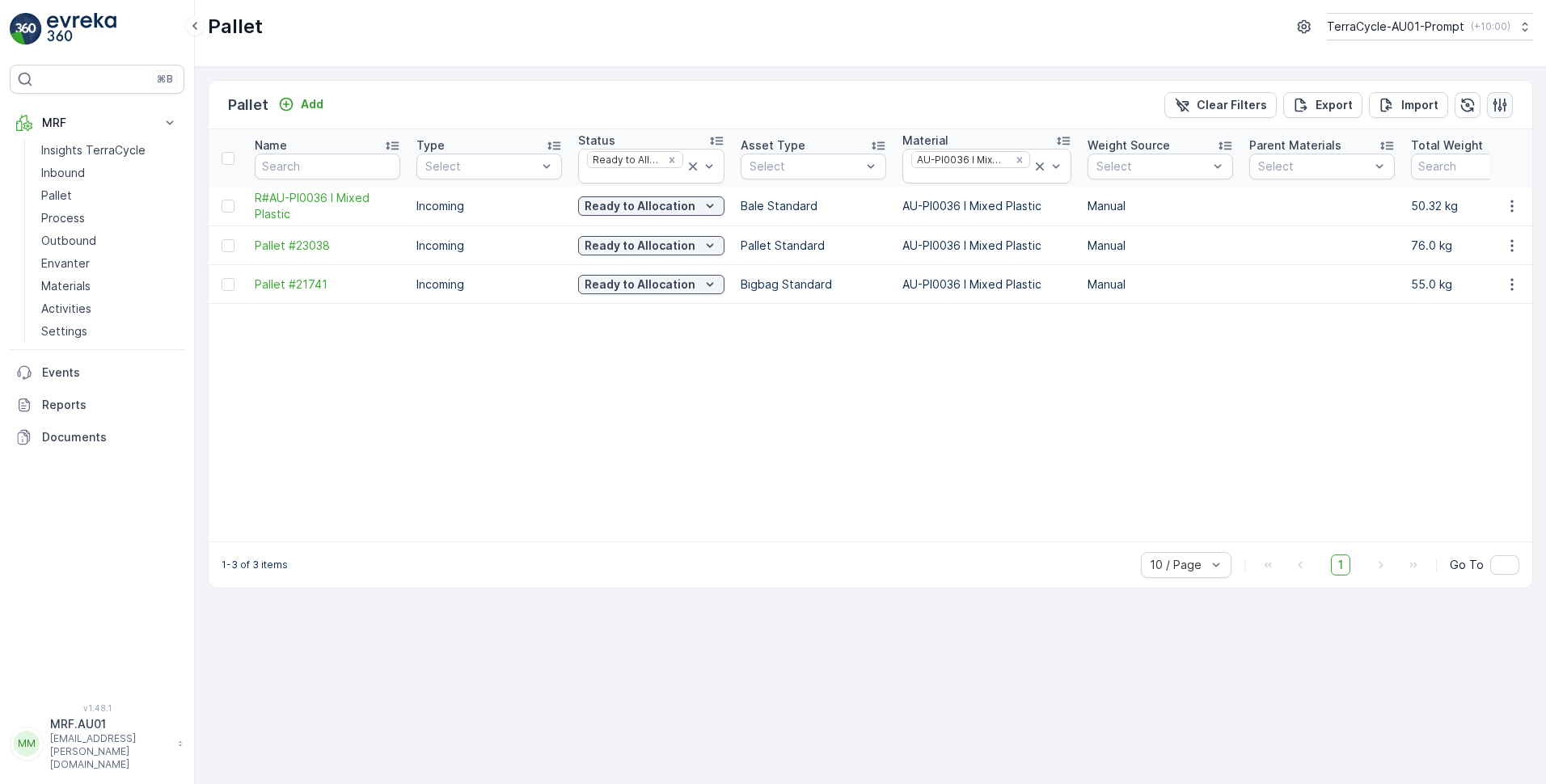
click at [1505, 111] on icon "button" at bounding box center [1501, 104] width 14 height 14
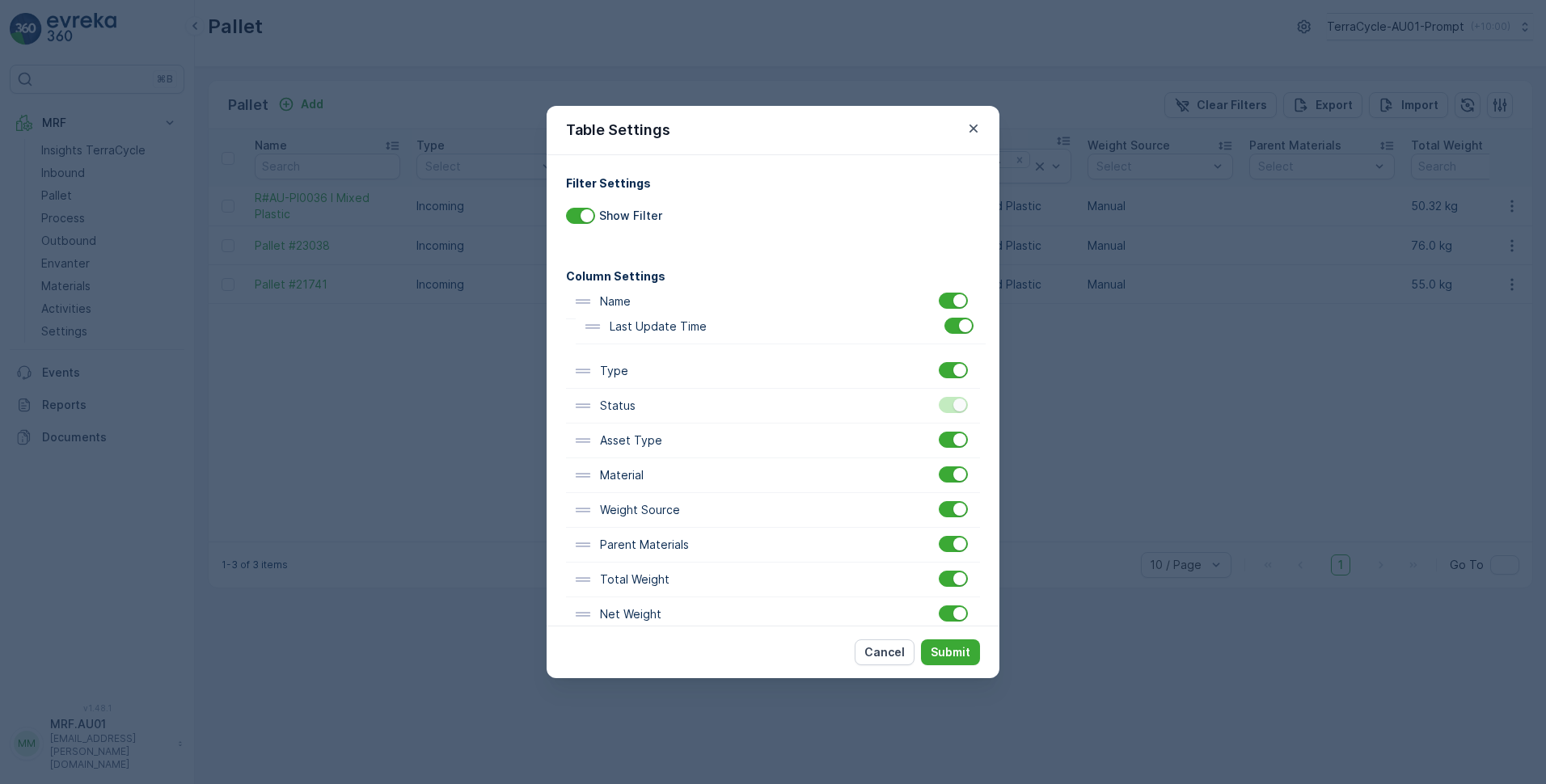
drag, startPoint x: 624, startPoint y: 482, endPoint x: 641, endPoint y: 326, distance: 156.9
click at [641, 326] on div "Name Type Status Asset Type Material Weight Source Parent Materials Total Weigh…" at bounding box center [773, 579] width 414 height 591
click at [962, 650] on p "Submit" at bounding box center [950, 653] width 40 height 16
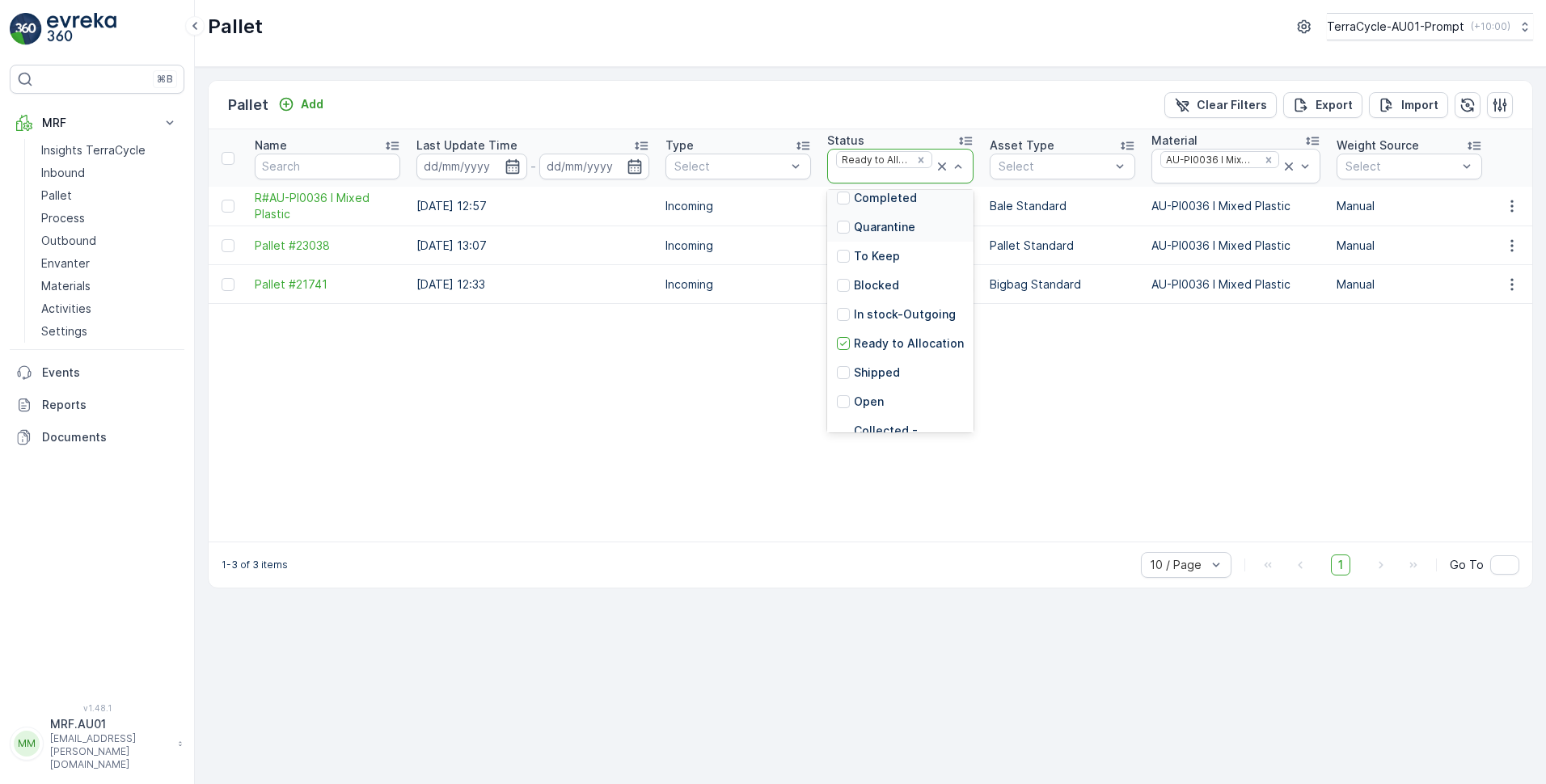
scroll to position [161, 0]
click at [840, 285] on div at bounding box center [843, 281] width 13 height 13
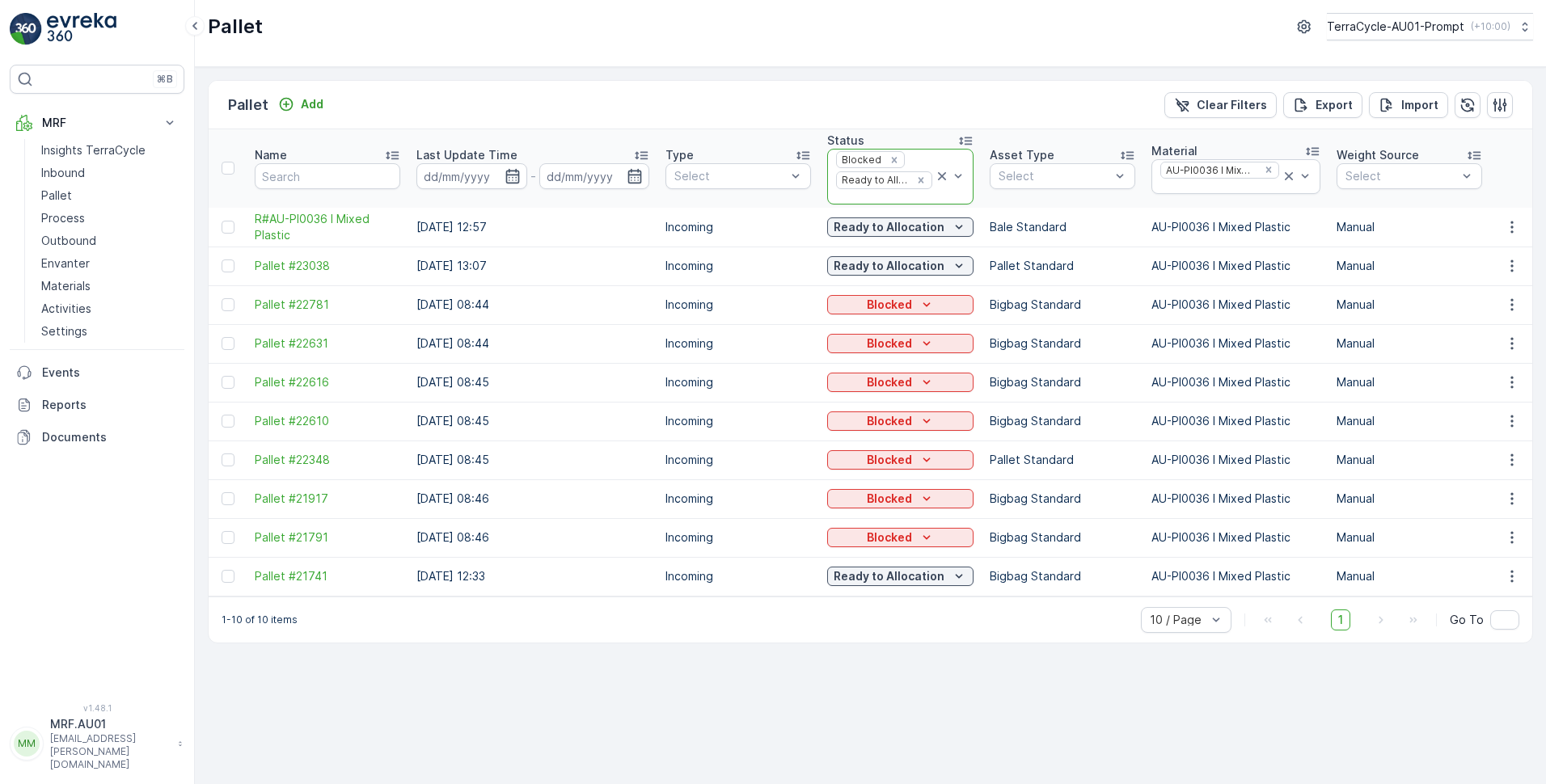
click at [937, 175] on icon at bounding box center [942, 176] width 16 height 16
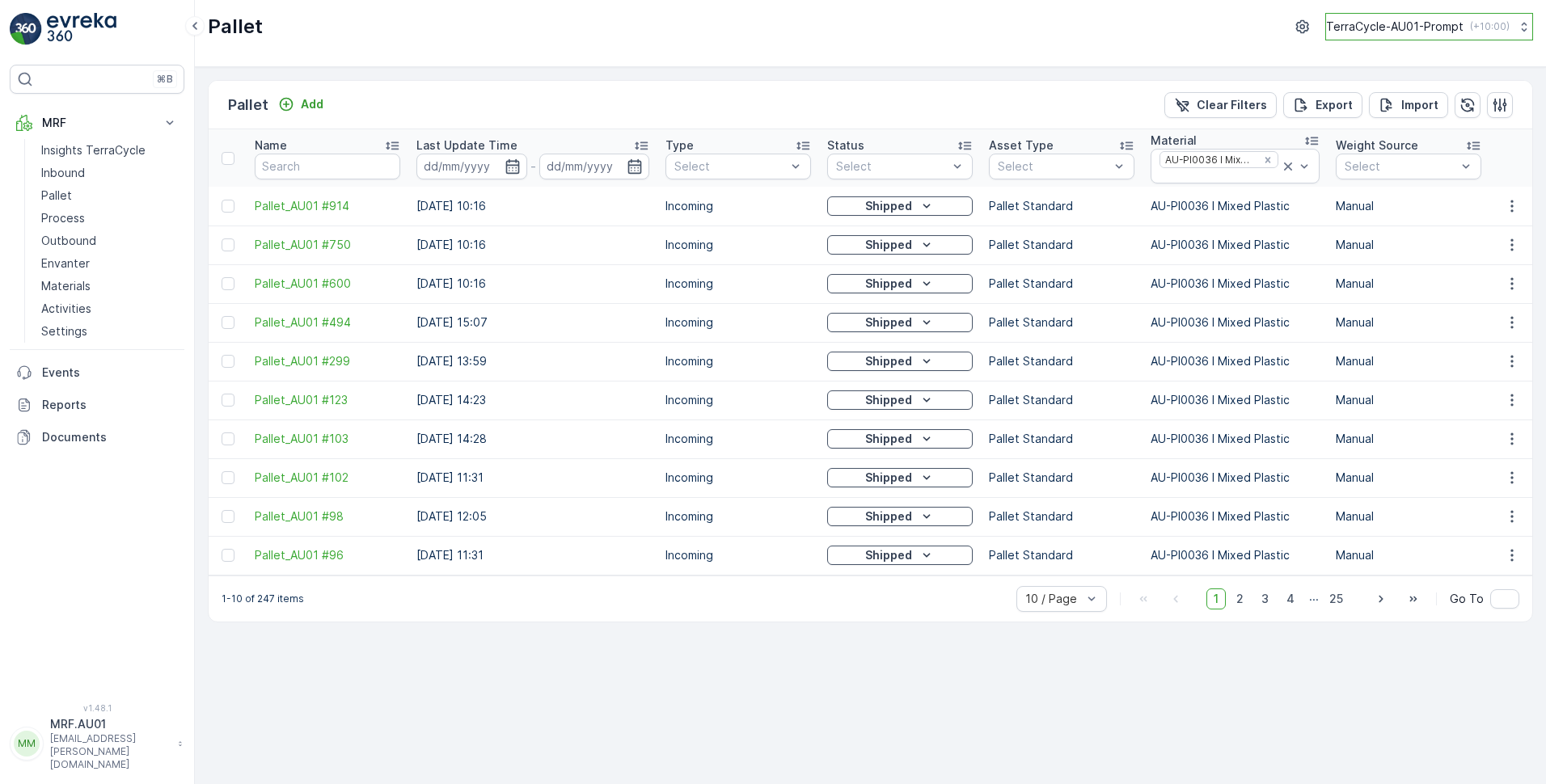
click at [1488, 23] on p "( +10:00 )" at bounding box center [1490, 26] width 40 height 13
